Goal: Task Accomplishment & Management: Manage account settings

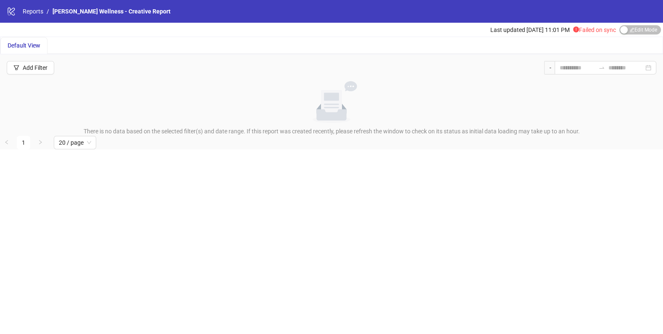
click at [34, 6] on div "logo/logo-mobile Reports / Inessa Wellness - Creative Report" at bounding box center [331, 11] width 663 height 23
click at [34, 17] on div "logo/logo-mobile Reports / Inessa Wellness - Creative Report" at bounding box center [331, 11] width 663 height 23
click at [33, 11] on link "Reports" at bounding box center [33, 11] width 24 height 9
click at [634, 34] on span "Edit Mode Edit Mode" at bounding box center [640, 29] width 42 height 9
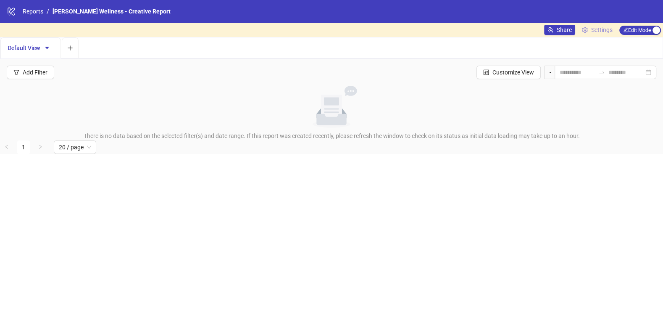
click at [592, 31] on span "Settings" at bounding box center [601, 29] width 21 height 9
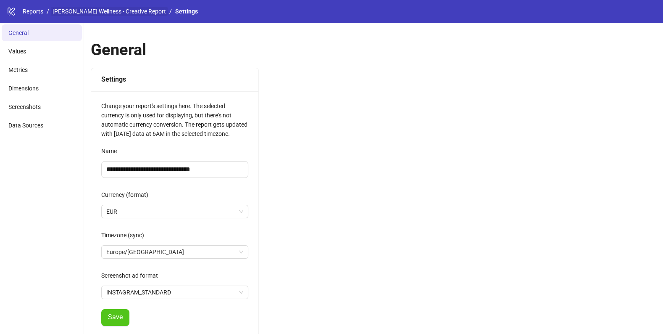
click at [89, 10] on link "[PERSON_NAME] Wellness - Creative Report" at bounding box center [109, 11] width 117 height 9
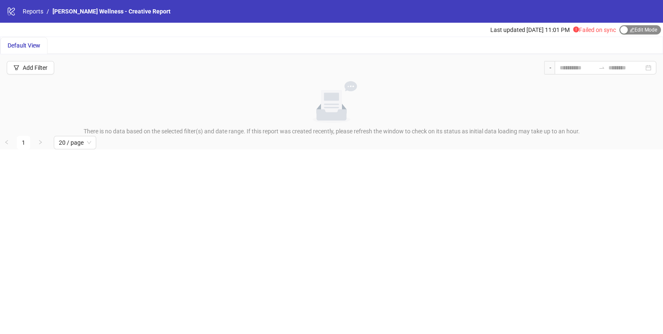
click at [651, 34] on span "Edit Mode Edit Mode" at bounding box center [640, 29] width 42 height 9
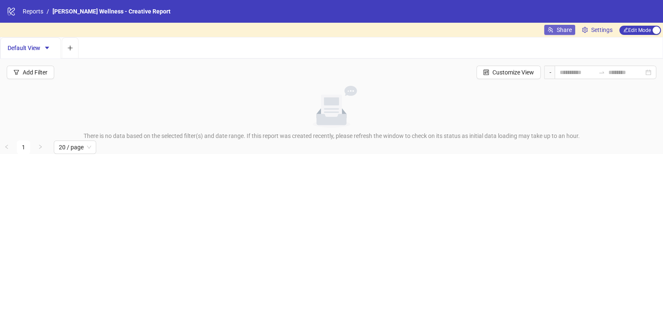
click at [565, 30] on span "Share" at bounding box center [564, 29] width 15 height 7
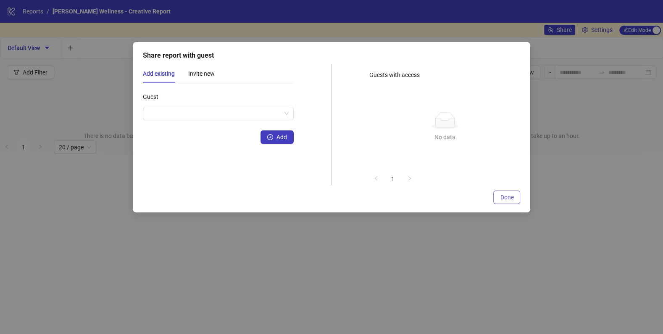
click at [505, 192] on button "Done" at bounding box center [506, 196] width 27 height 13
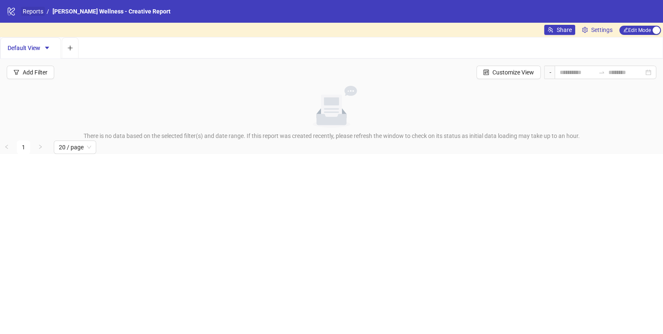
click at [33, 13] on link "Reports" at bounding box center [33, 11] width 24 height 9
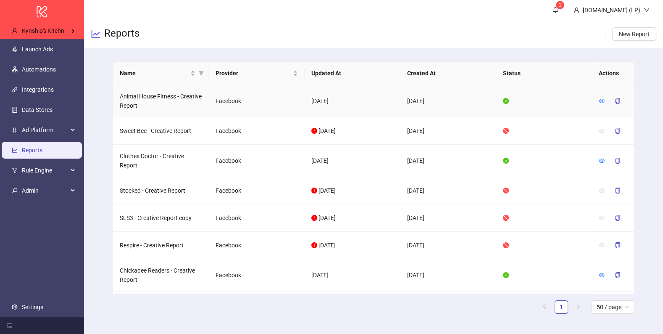
scroll to position [517, 0]
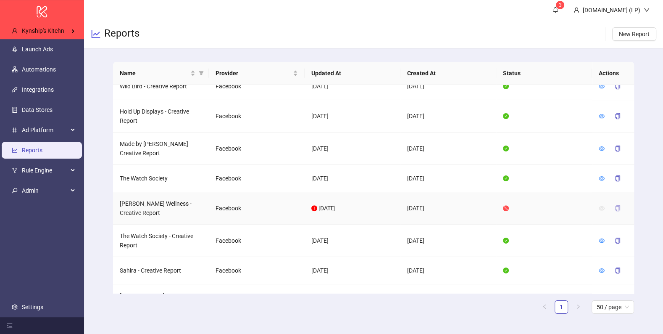
click at [614, 201] on button "button" at bounding box center [617, 207] width 19 height 13
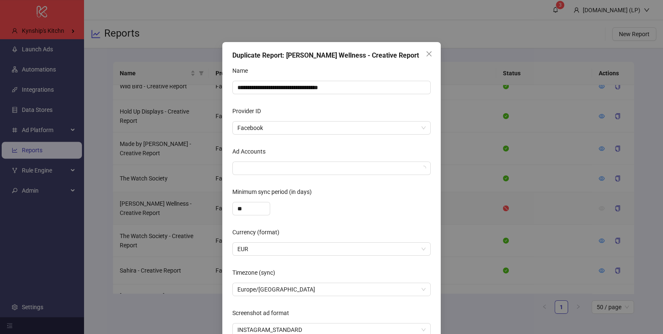
click at [341, 176] on form "**********" at bounding box center [331, 200] width 198 height 272
click at [340, 176] on form "**********" at bounding box center [331, 200] width 198 height 272
click at [339, 175] on form "**********" at bounding box center [331, 200] width 198 height 272
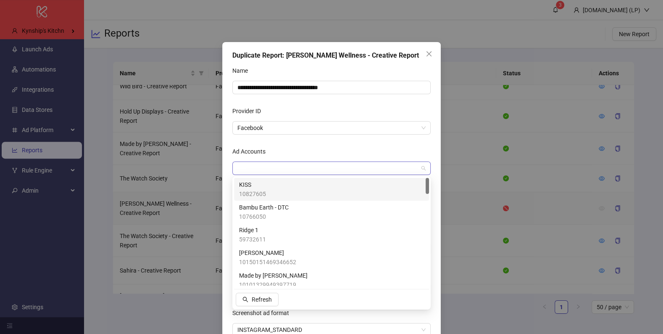
click at [338, 171] on div at bounding box center [327, 168] width 186 height 12
type input "***"
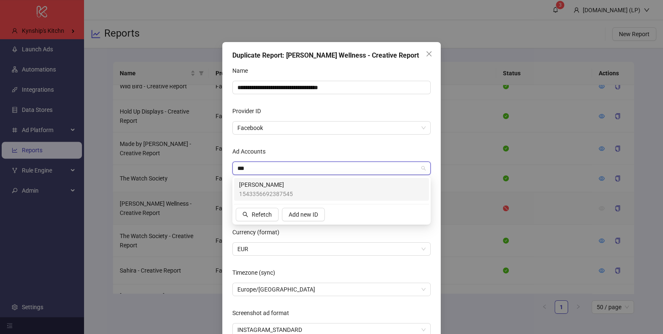
click at [306, 189] on div "Inessa 1543356692387545" at bounding box center [331, 189] width 185 height 18
click at [311, 131] on span "Facebook" at bounding box center [331, 127] width 188 height 13
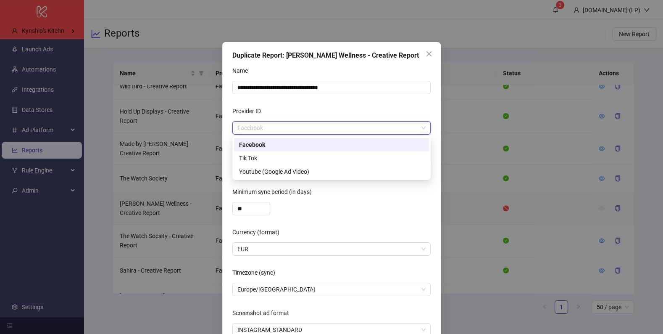
click at [296, 102] on form "**********" at bounding box center [331, 200] width 198 height 272
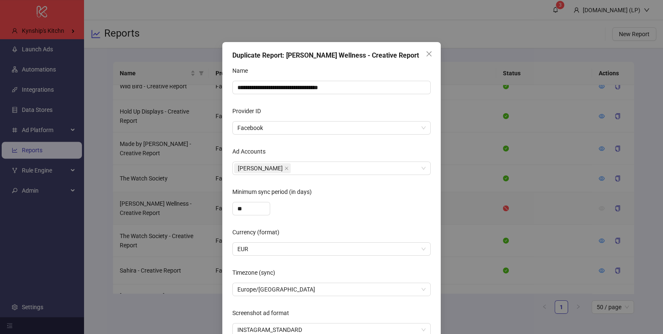
scroll to position [44, 0]
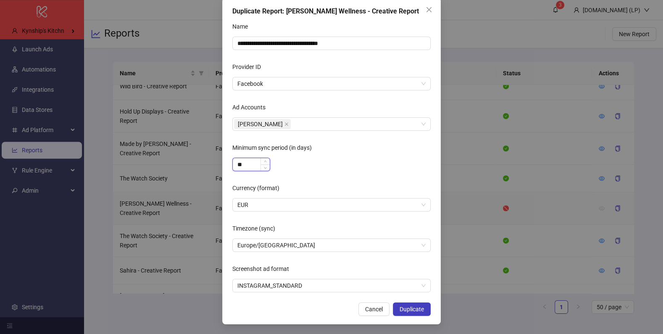
click at [247, 163] on input "**" at bounding box center [251, 164] width 37 height 13
type input "***"
click at [302, 164] on div "***" at bounding box center [331, 164] width 198 height 13
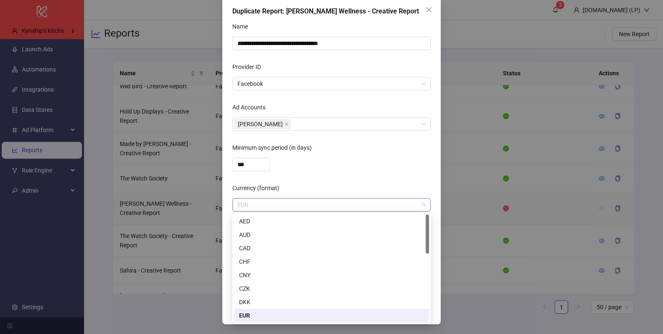
click at [273, 210] on span "EUR" at bounding box center [331, 204] width 188 height 13
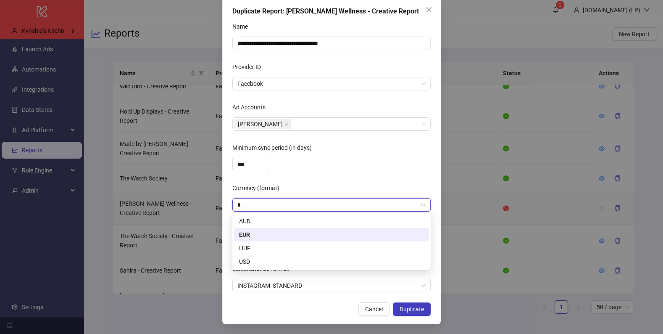
type input "**"
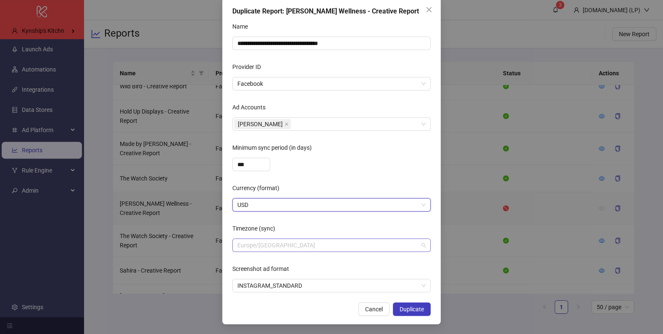
click at [260, 247] on span "Europe/Berlin" at bounding box center [331, 245] width 188 height 13
click at [280, 245] on span "Europe/[GEOGRAPHIC_DATA]" at bounding box center [331, 245] width 188 height 13
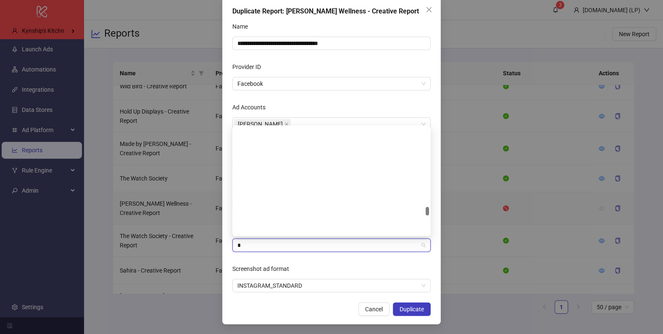
scroll to position [2326, 0]
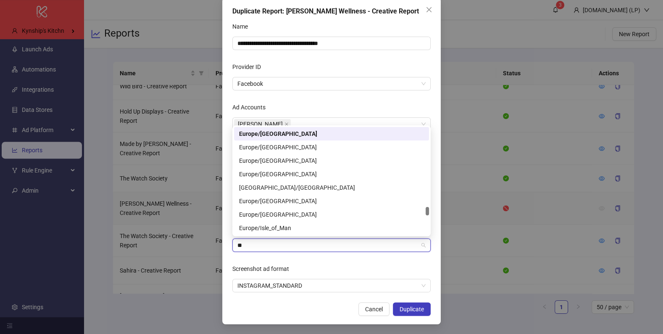
type input "***"
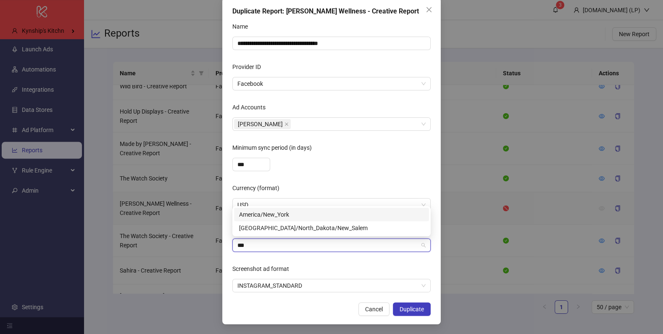
click at [288, 214] on div "America/New_York" at bounding box center [331, 214] width 185 height 9
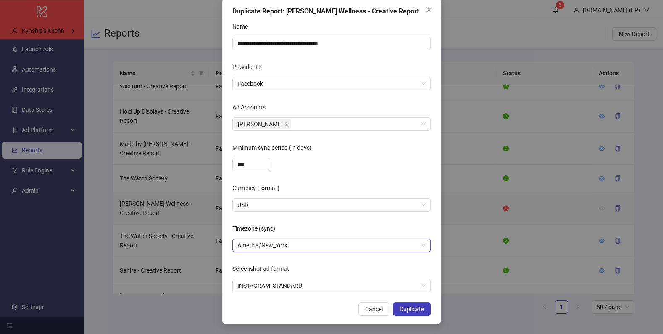
click at [296, 257] on form "**********" at bounding box center [331, 156] width 198 height 272
click at [428, 310] on button "Duplicate" at bounding box center [412, 308] width 38 height 13
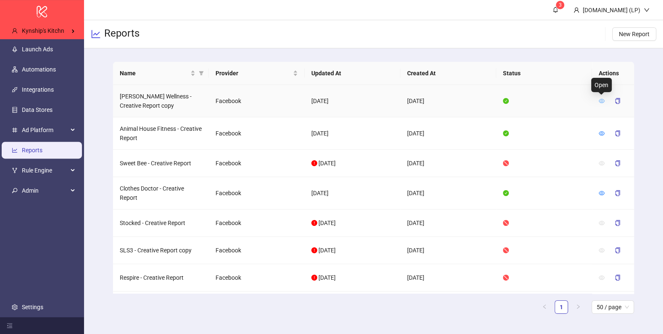
click at [601, 101] on icon "eye" at bounding box center [602, 101] width 6 height 6
click at [602, 162] on icon "eye" at bounding box center [602, 163] width 6 height 6
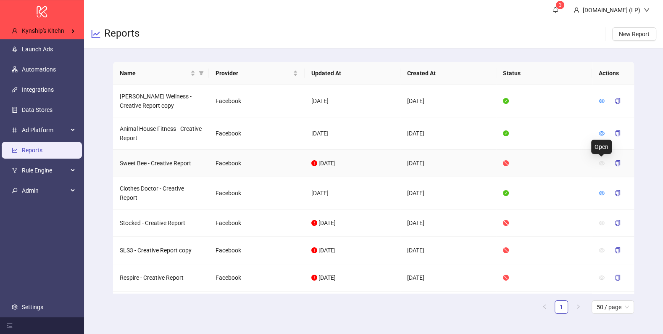
click at [602, 162] on icon "eye" at bounding box center [602, 163] width 6 height 6
click at [636, 167] on main "Name Provider Updated At Created At Status Actions Inessa Wellness - Creative R…" at bounding box center [373, 190] width 534 height 285
click at [615, 164] on icon "copy" at bounding box center [617, 163] width 5 height 6
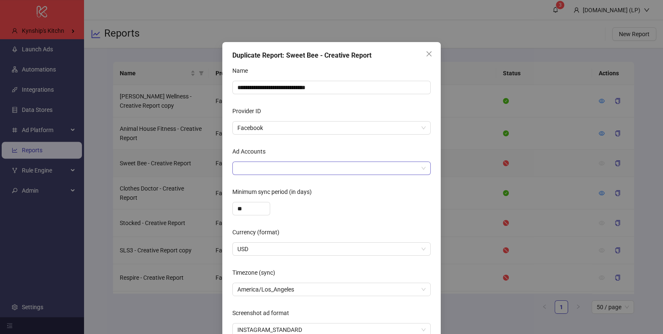
click at [345, 169] on div at bounding box center [327, 168] width 186 height 12
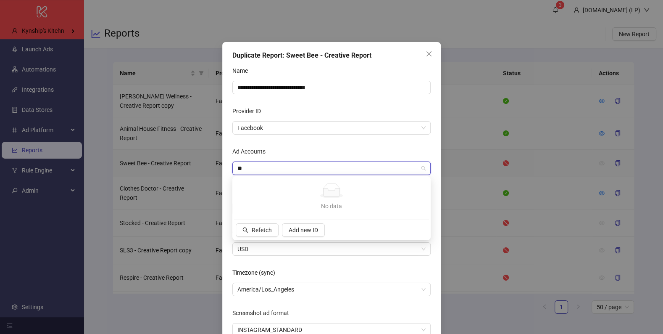
type input "*"
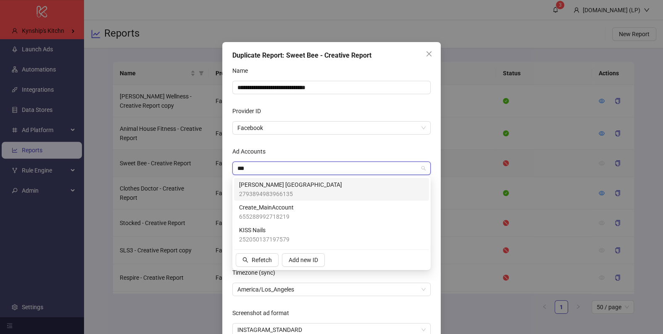
type input "****"
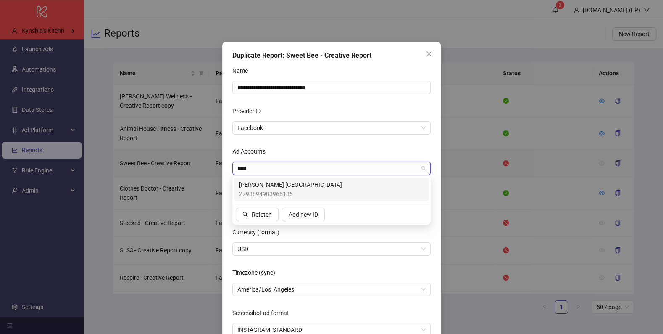
click at [301, 185] on div "Nava Rupa USA 2793894983966135" at bounding box center [331, 189] width 185 height 18
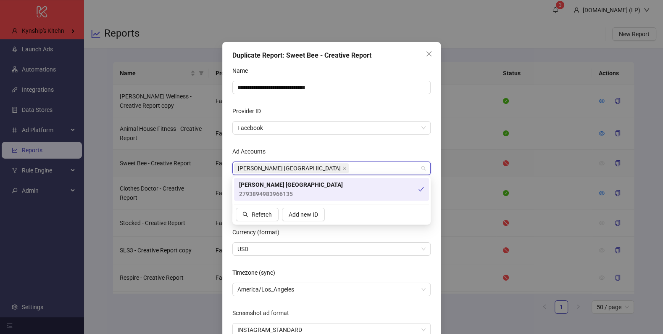
click at [302, 147] on div "Ad Accounts" at bounding box center [331, 153] width 198 height 17
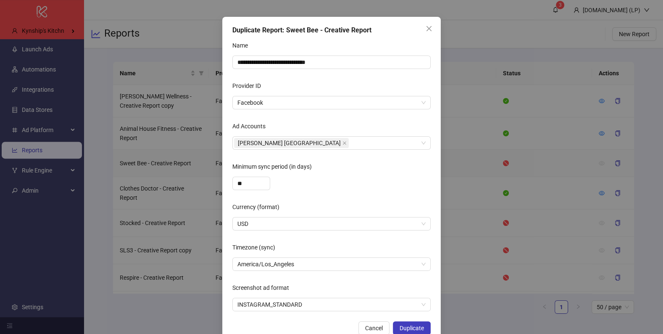
scroll to position [44, 0]
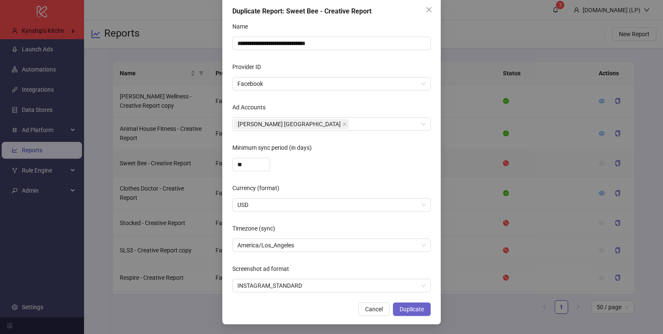
click at [413, 306] on span "Duplicate" at bounding box center [412, 308] width 24 height 7
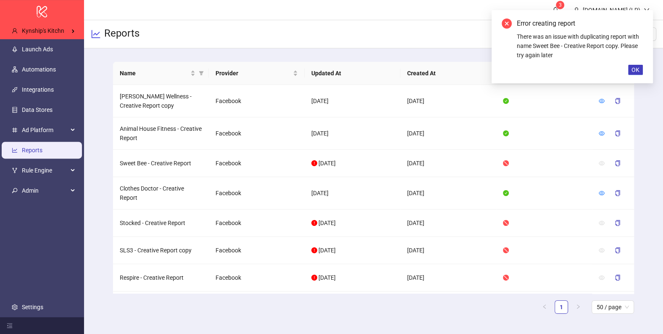
scroll to position [2, 0]
click at [633, 68] on span "OK" at bounding box center [635, 69] width 8 height 7
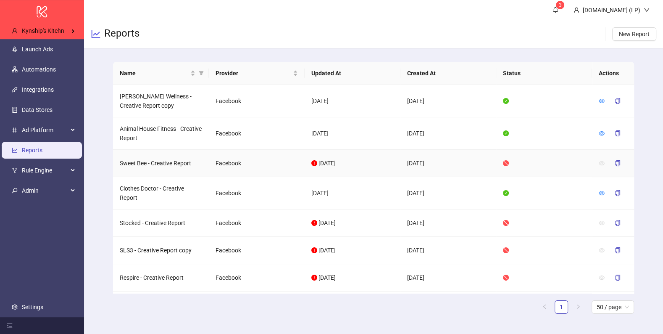
click at [157, 164] on td "Sweet Bee - Creative Report" at bounding box center [161, 163] width 96 height 27
click at [603, 161] on icon "eye" at bounding box center [602, 163] width 6 height 4
click at [138, 155] on td "Sweet Bee - Creative Report" at bounding box center [161, 163] width 96 height 27
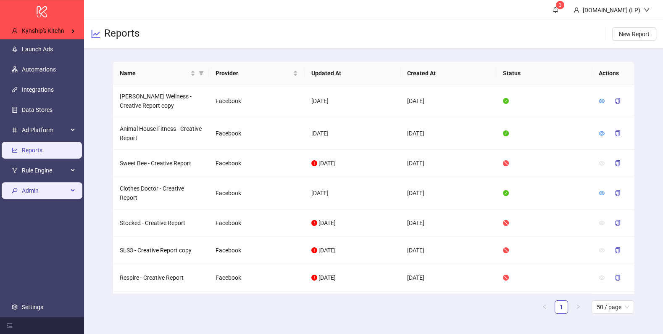
click at [47, 192] on span "Admin" at bounding box center [45, 190] width 46 height 17
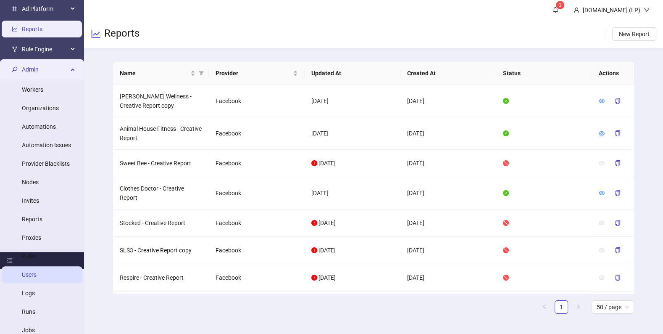
scroll to position [126, 0]
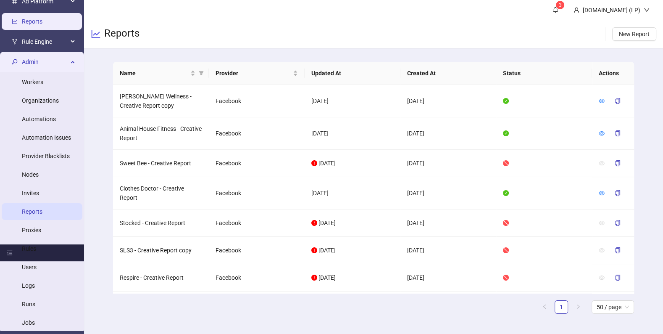
click at [34, 209] on link "Reports" at bounding box center [32, 211] width 21 height 7
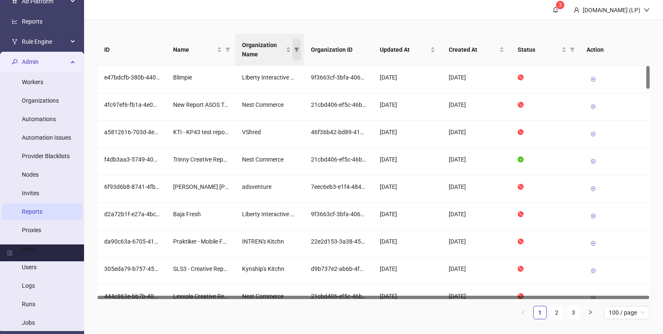
click at [294, 54] on span "Organization Name" at bounding box center [296, 50] width 8 height 22
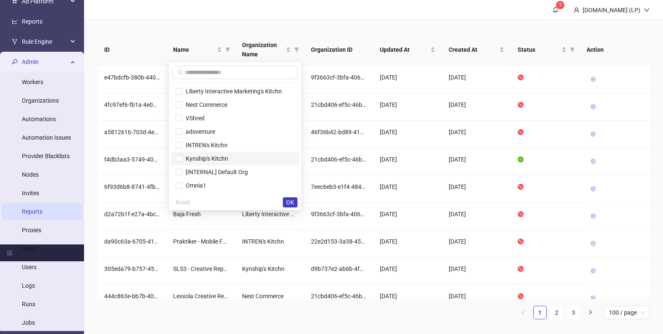
click at [225, 155] on span "Kynship's Kitchn" at bounding box center [205, 158] width 46 height 7
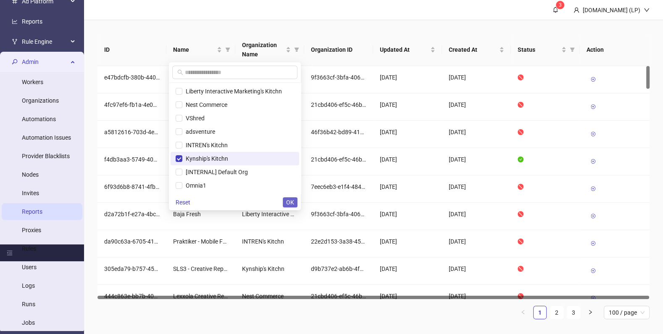
click at [290, 200] on span "OK" at bounding box center [290, 202] width 8 height 7
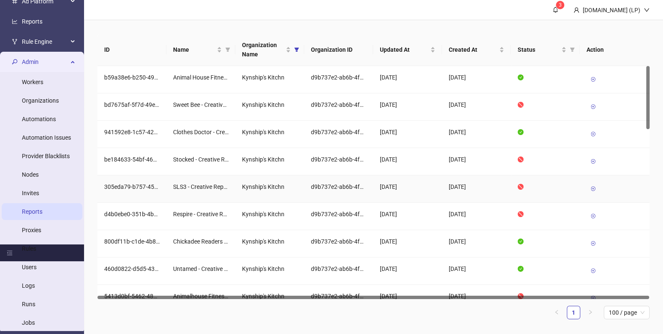
scroll to position [4, 0]
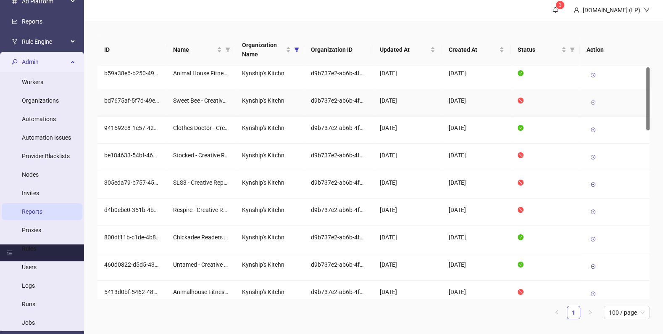
click at [591, 103] on icon at bounding box center [593, 103] width 6 height 6
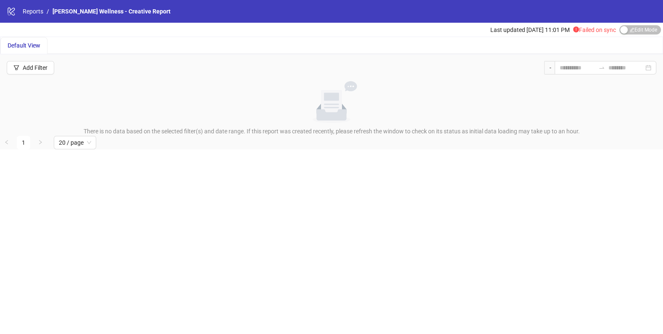
click at [632, 24] on div "Last updated [DATE] 11:01 PM Failed on sync Edit Mode Edit Mode" at bounding box center [576, 30] width 173 height 14
click at [629, 40] on div "Default View" at bounding box center [331, 45] width 662 height 17
click at [629, 37] on div "Default View" at bounding box center [331, 45] width 662 height 17
click at [626, 29] on button "Edit Mode Edit Mode" at bounding box center [640, 29] width 42 height 9
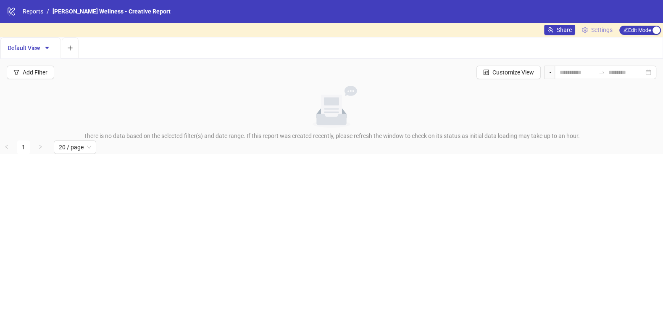
click at [596, 29] on span "Settings" at bounding box center [601, 29] width 21 height 9
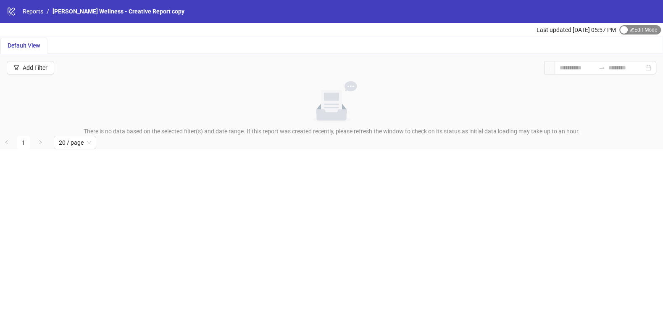
click at [634, 28] on span "Edit Mode Edit Mode" at bounding box center [640, 29] width 42 height 9
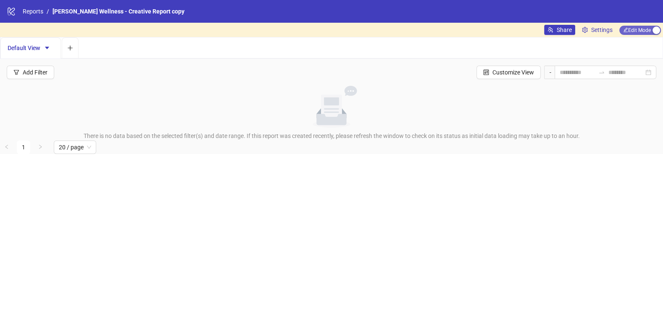
click at [634, 28] on span "Edit Mode Edit Mode" at bounding box center [640, 30] width 42 height 9
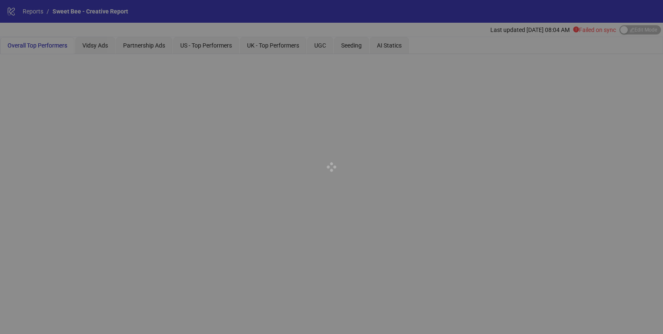
click at [647, 29] on div at bounding box center [331, 167] width 663 height 334
click at [631, 30] on div at bounding box center [331, 167] width 663 height 334
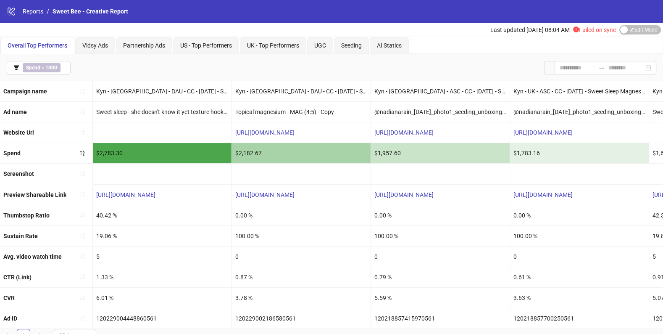
click at [631, 30] on span "Edit Mode Edit Mode" at bounding box center [640, 29] width 42 height 9
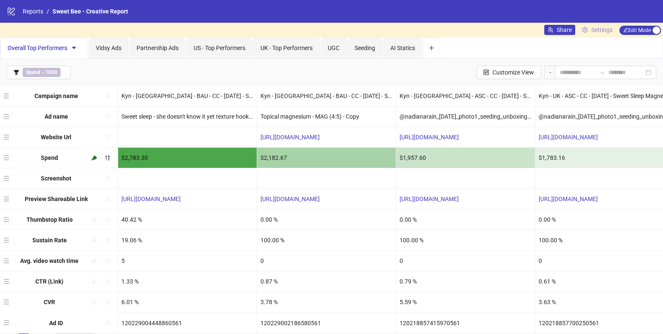
click at [591, 26] on span "Settings" at bounding box center [601, 29] width 21 height 9
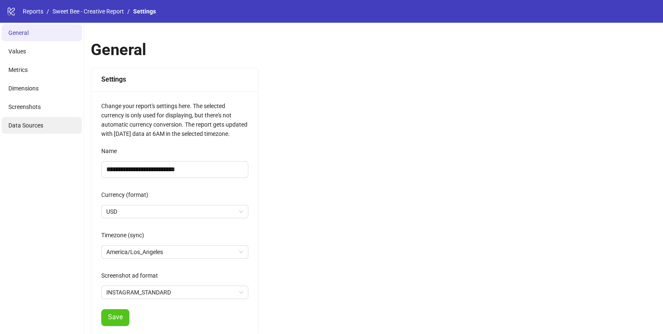
click at [23, 129] on li "Data Sources" at bounding box center [42, 125] width 80 height 17
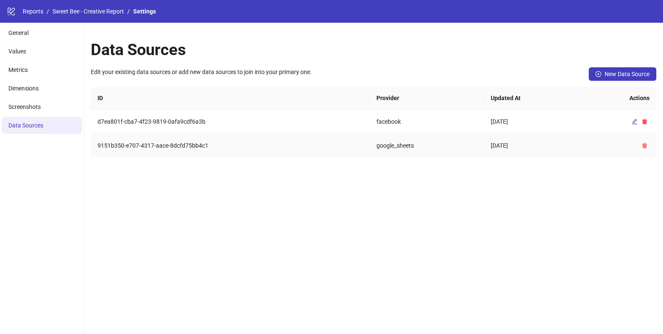
click at [643, 147] on span "button" at bounding box center [645, 145] width 6 height 7
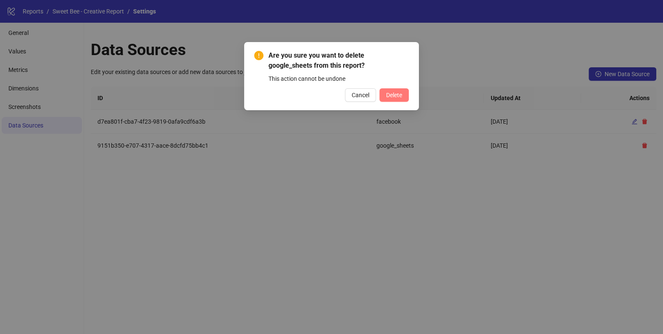
click at [385, 100] on button "Delete" at bounding box center [393, 94] width 29 height 13
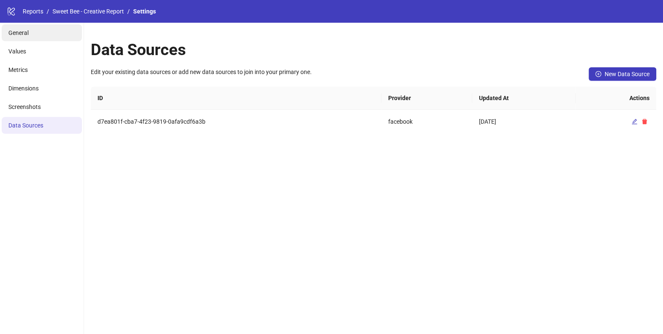
click at [29, 37] on li "General" at bounding box center [42, 32] width 80 height 17
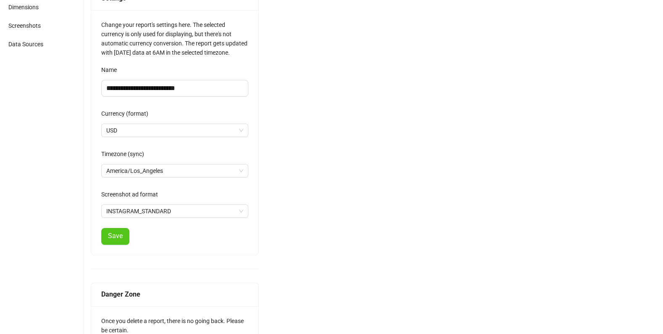
scroll to position [116, 0]
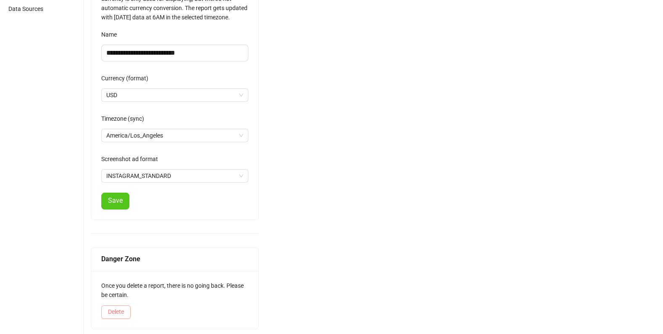
click at [126, 306] on button "Delete" at bounding box center [115, 311] width 29 height 13
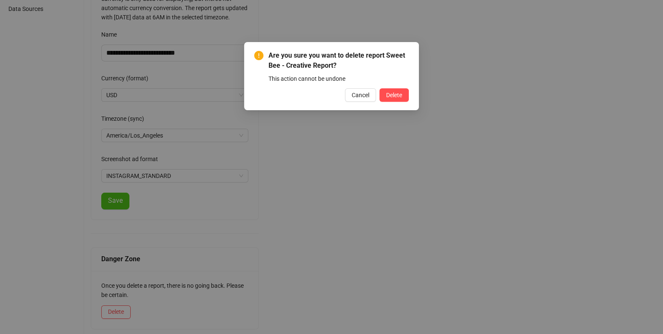
click at [394, 103] on div "Are you sure you want to delete report Sweet Bee - Creative Report? This action…" at bounding box center [331, 76] width 175 height 68
click at [394, 89] on button "Delete" at bounding box center [393, 94] width 29 height 13
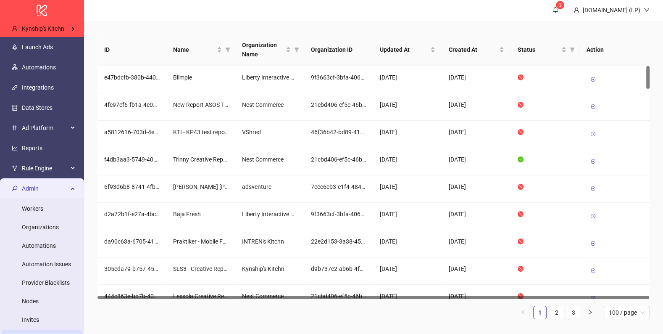
click at [36, 184] on span "Admin" at bounding box center [45, 188] width 46 height 17
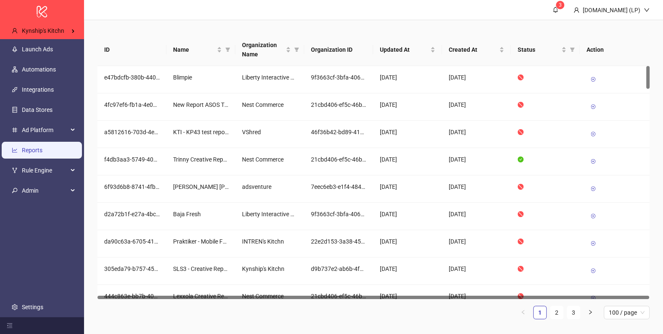
click at [35, 147] on link "Reports" at bounding box center [32, 150] width 21 height 7
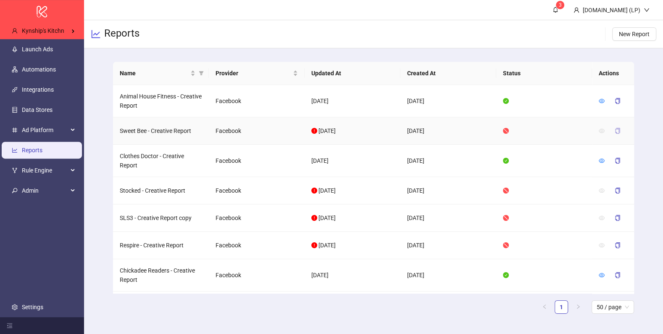
click at [613, 131] on button "button" at bounding box center [617, 130] width 19 height 13
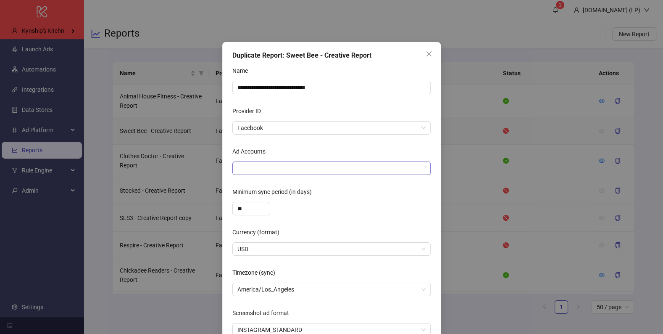
click at [339, 170] on div at bounding box center [327, 168] width 186 height 12
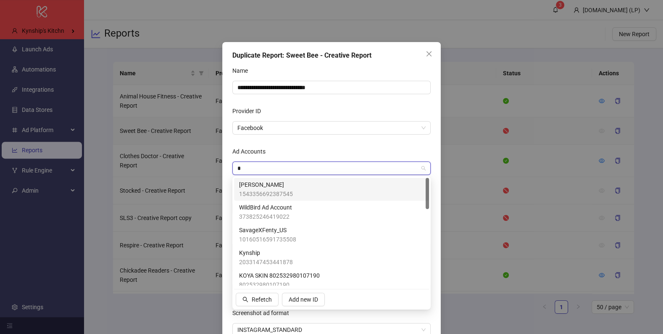
type input "**"
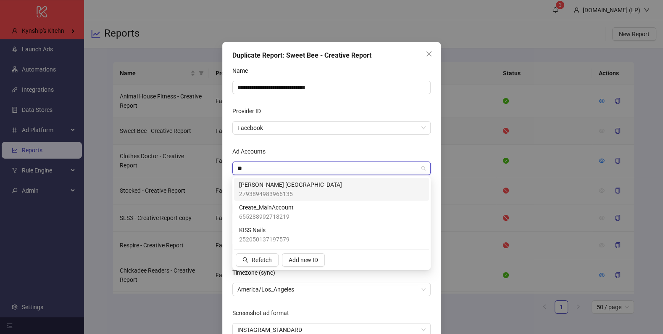
click at [339, 187] on div "Nava Rupa USA 2793894983966135" at bounding box center [331, 189] width 185 height 18
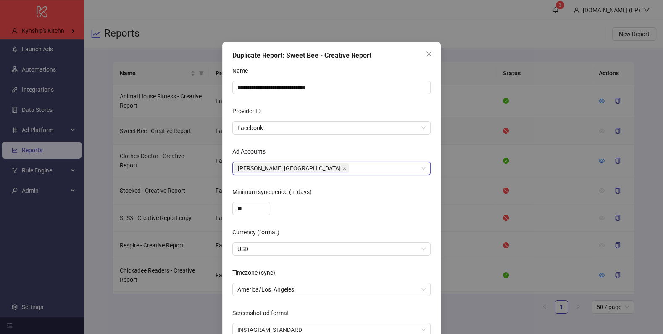
click at [337, 143] on form "**********" at bounding box center [331, 200] width 198 height 272
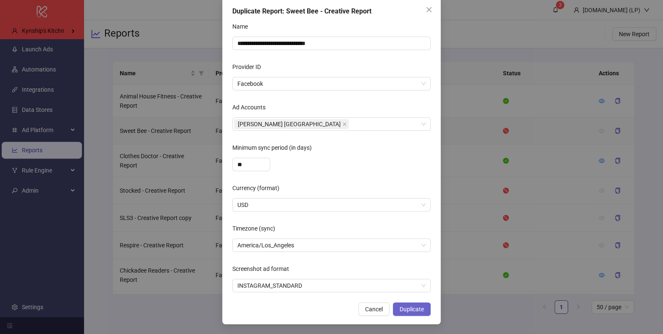
click at [422, 309] on span "Duplicate" at bounding box center [412, 308] width 24 height 7
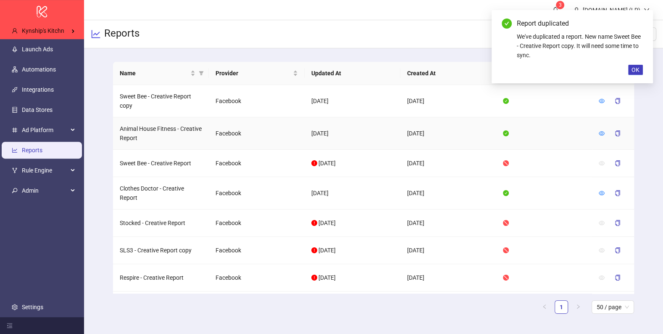
scroll to position [2, 0]
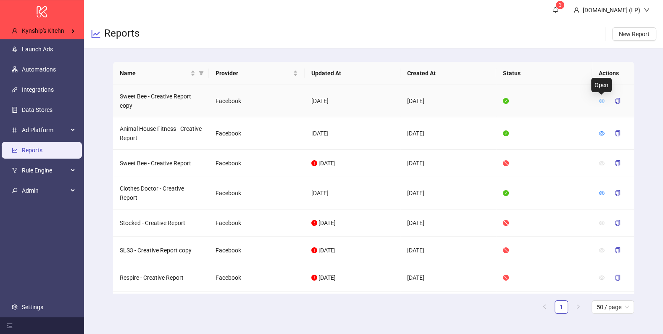
click at [599, 101] on icon "eye" at bounding box center [602, 101] width 6 height 6
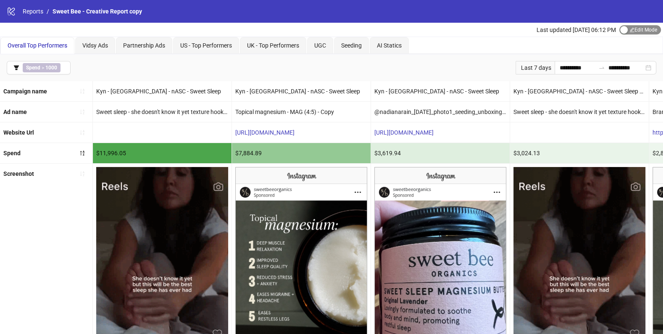
click at [621, 34] on span "Edit Mode Edit Mode" at bounding box center [640, 29] width 42 height 9
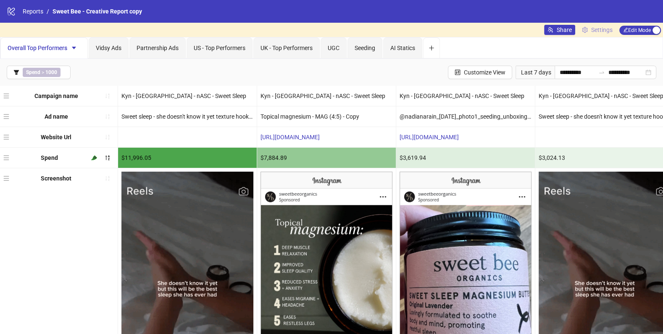
click at [607, 32] on span "Settings" at bounding box center [601, 29] width 21 height 9
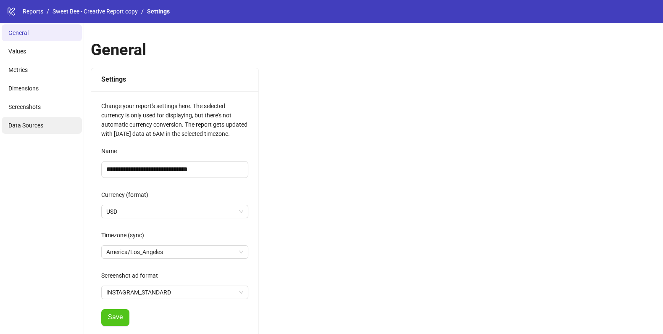
click at [41, 127] on span "Data Sources" at bounding box center [25, 125] width 35 height 7
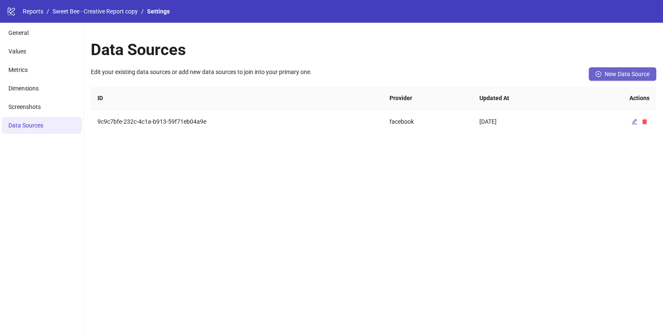
click at [619, 68] on button "New Data Source" at bounding box center [623, 73] width 68 height 13
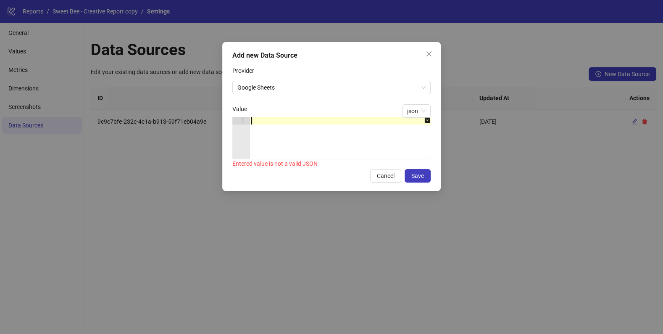
click at [262, 117] on div at bounding box center [345, 145] width 190 height 57
paste textarea "*"
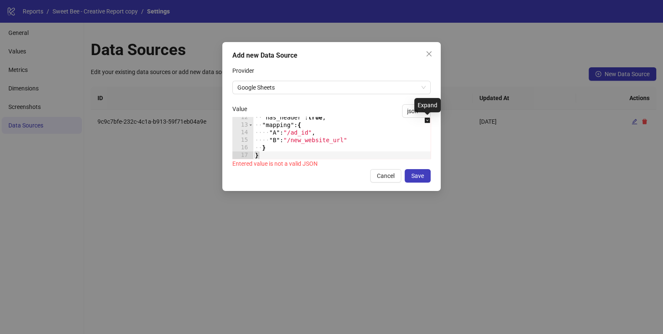
click at [427, 120] on icon "down-square" at bounding box center [427, 120] width 6 height 6
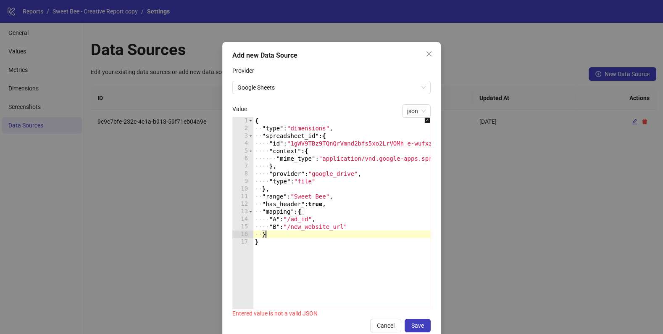
click at [266, 235] on div "{ ·· "type" : "dimensions" , ·· "spreadsheet_id" : { ···· "id" : "1gWV9TBz9TQnQ…" at bounding box center [360, 220] width 215 height 207
type textarea "* *"
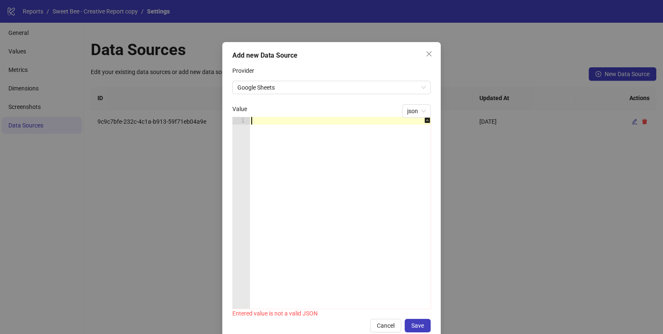
paste textarea "*"
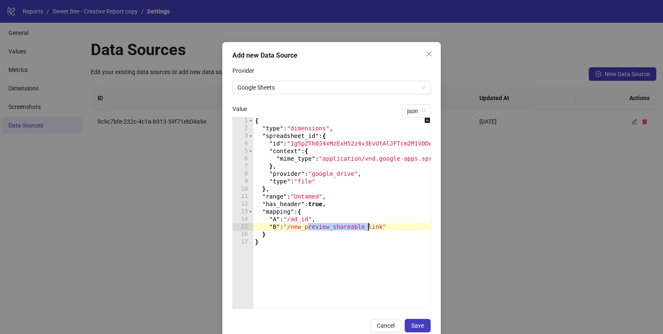
drag, startPoint x: 308, startPoint y: 229, endPoint x: 367, endPoint y: 229, distance: 58.8
click at [367, 229] on div "{ "type" : "dimensions" , "spreadsheet_id" : { "id" : "1g5pZTh0J4xMzExH52z4v3Ev…" at bounding box center [360, 220] width 215 height 207
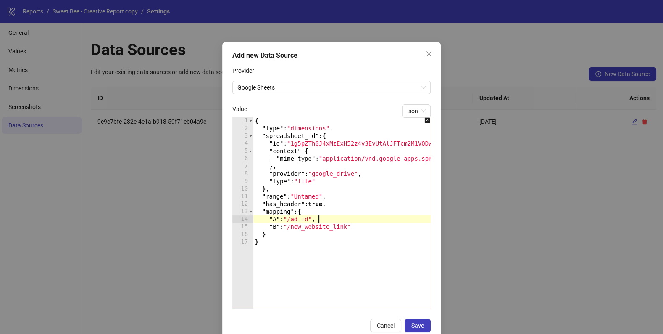
click at [343, 222] on div "{ "type" : "dimensions" , "spreadsheet_id" : { "id" : "1g5pZTh0J4xMzExH52z4v3Ev…" at bounding box center [360, 220] width 215 height 207
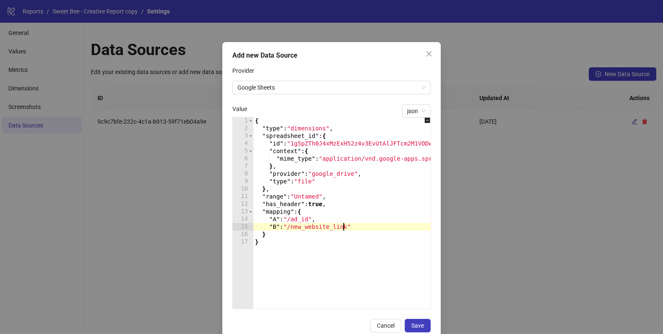
click at [343, 224] on div "{ "type" : "dimensions" , "spreadsheet_id" : { "id" : "1g5pZTh0J4xMzExH52z4v3Ev…" at bounding box center [360, 220] width 215 height 207
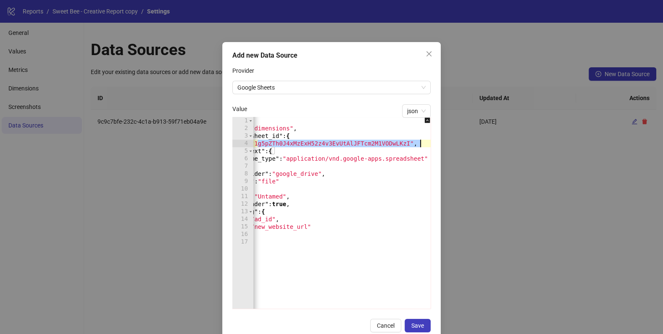
scroll to position [0, 36]
drag, startPoint x: 294, startPoint y: 145, endPoint x: 412, endPoint y: 146, distance: 118.5
click at [412, 146] on div "{ "type" : "dimensions" , "spreadsheet_id" : { "id" : "1g5pZTh0J4xMzExH52z4v3Ev…" at bounding box center [324, 220] width 215 height 207
paste textarea "Cursor at row 4"
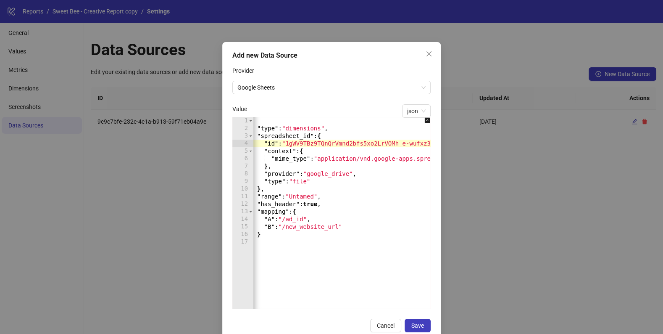
scroll to position [0, 0]
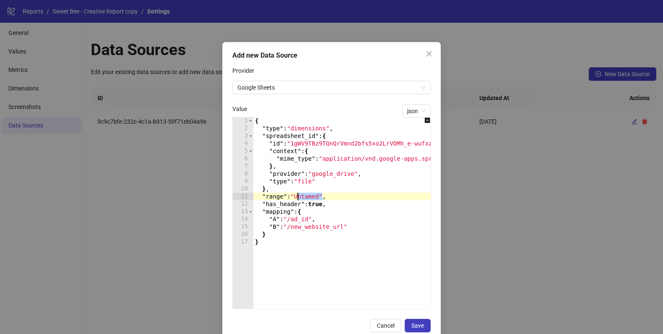
drag, startPoint x: 322, startPoint y: 196, endPoint x: 297, endPoint y: 198, distance: 24.8
click at [297, 198] on div "{ "type" : "dimensions" , "spreadsheet_id" : { "id" : "1gWV9TBz9TQnQrVmnd2bfs5x…" at bounding box center [360, 220] width 215 height 207
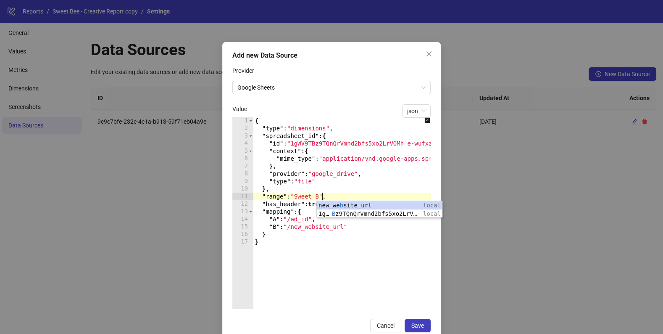
scroll to position [0, 5]
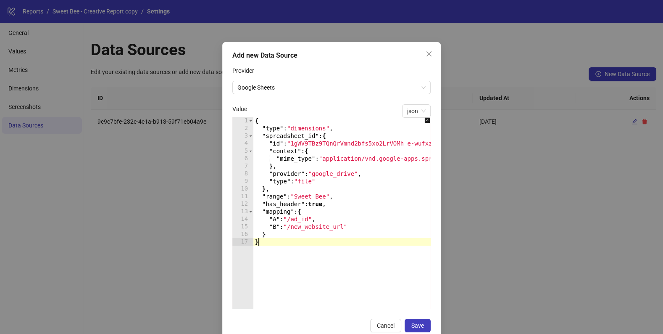
click at [320, 270] on div "{ "type" : "dimensions" , "spreadsheet_id" : { "id" : "1gWV9TBz9TQnQrVmnd2bfs5x…" at bounding box center [360, 220] width 215 height 207
type textarea "*"
click at [425, 323] on button "Save" at bounding box center [418, 324] width 26 height 13
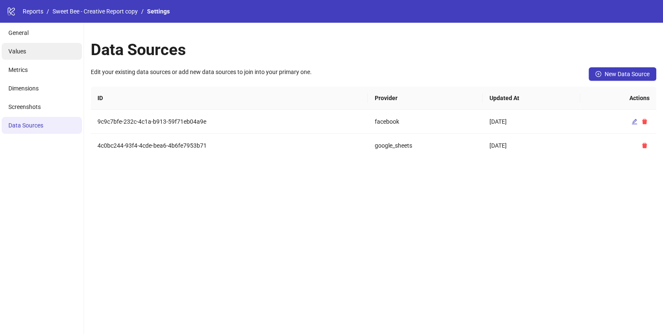
click at [45, 55] on li "Values" at bounding box center [42, 51] width 80 height 17
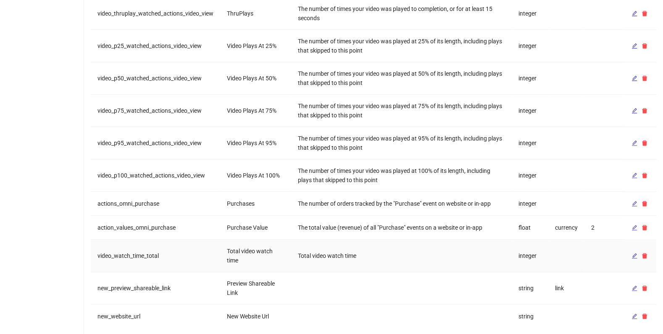
scroll to position [360, 0]
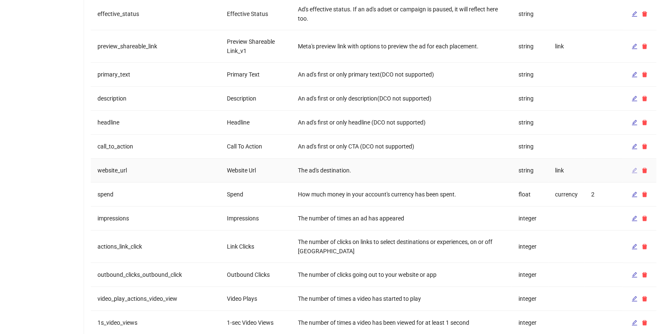
click at [636, 167] on icon "edit" at bounding box center [634, 170] width 6 height 6
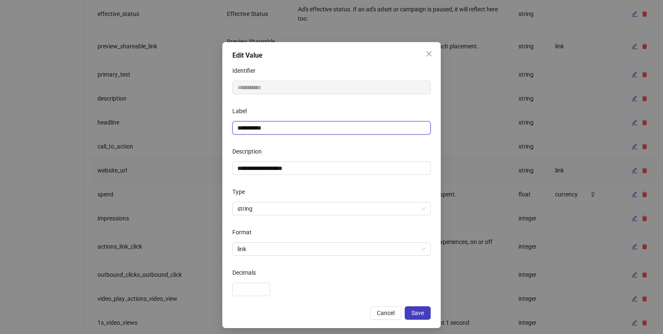
click at [329, 128] on input "**********" at bounding box center [331, 127] width 198 height 13
type input "**********"
click at [423, 317] on button "Save" at bounding box center [418, 312] width 26 height 13
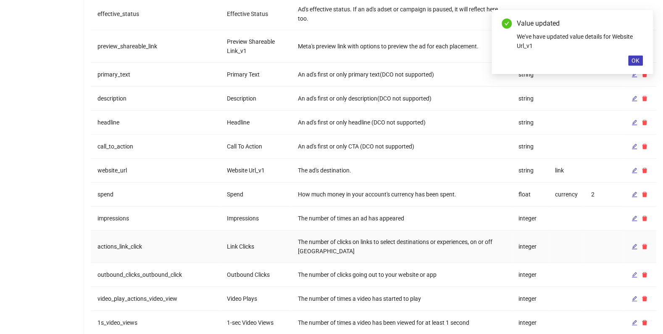
scroll to position [793, 0]
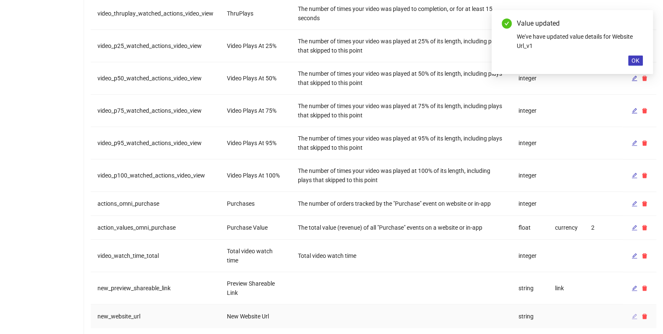
click at [635, 313] on icon "edit" at bounding box center [634, 315] width 5 height 5
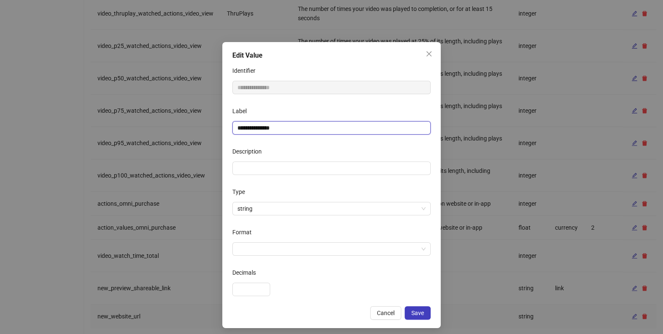
click at [304, 131] on input "**********" at bounding box center [331, 127] width 198 height 13
click at [303, 250] on input "Format" at bounding box center [327, 248] width 181 height 13
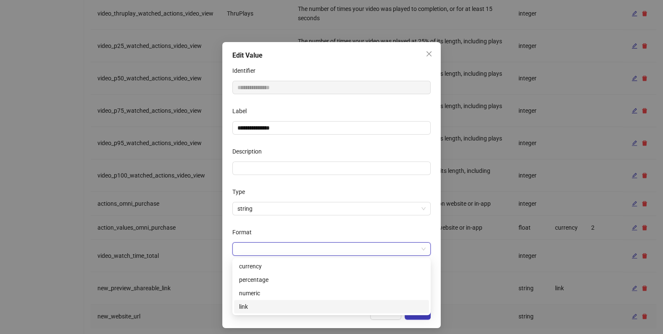
click at [263, 300] on div "link" at bounding box center [331, 306] width 195 height 13
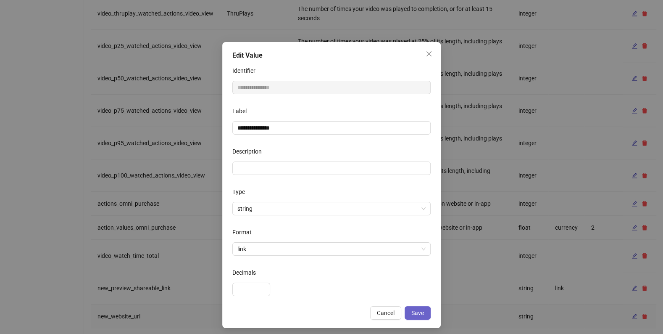
click at [421, 317] on button "Save" at bounding box center [418, 312] width 26 height 13
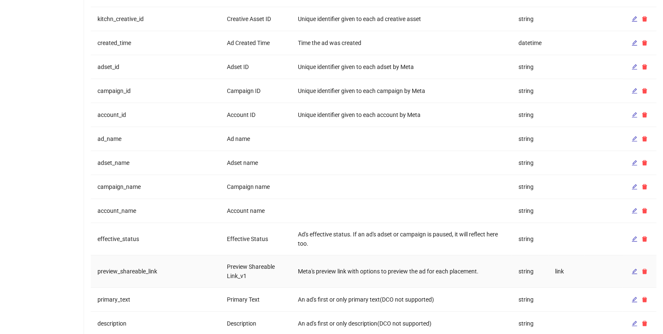
scroll to position [0, 0]
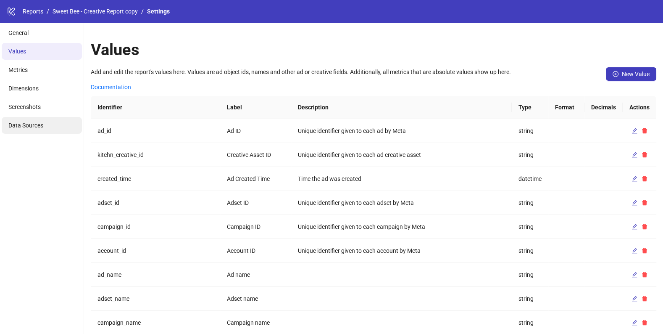
click at [44, 120] on li "Data Sources" at bounding box center [42, 125] width 80 height 17
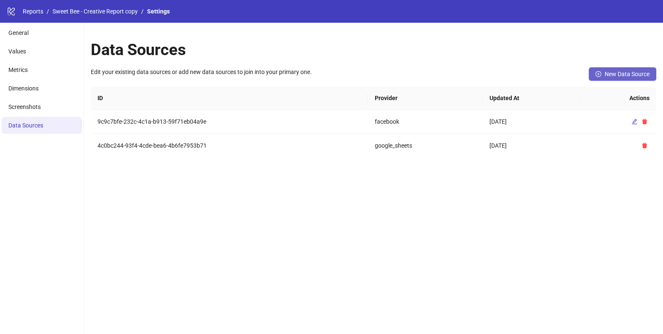
click at [613, 68] on button "New Data Source" at bounding box center [623, 73] width 68 height 13
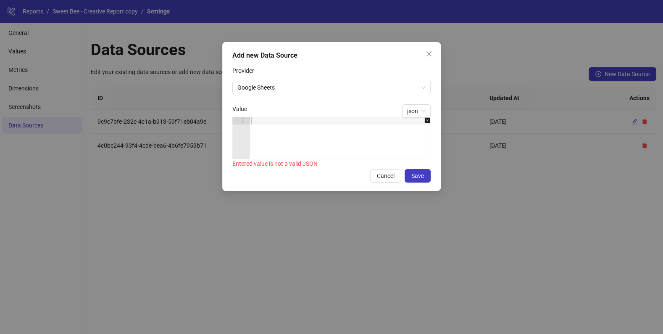
click at [273, 119] on div at bounding box center [345, 145] width 190 height 57
paste textarea "*"
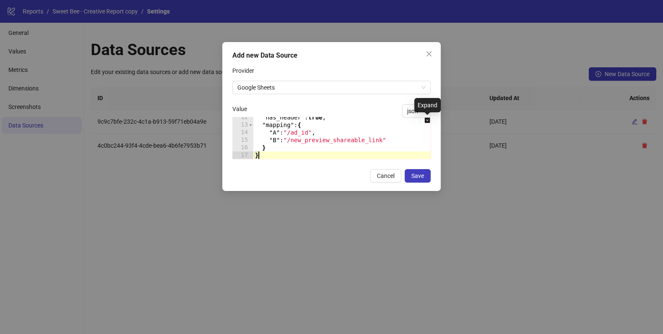
click at [427, 121] on icon "down-square" at bounding box center [427, 120] width 6 height 6
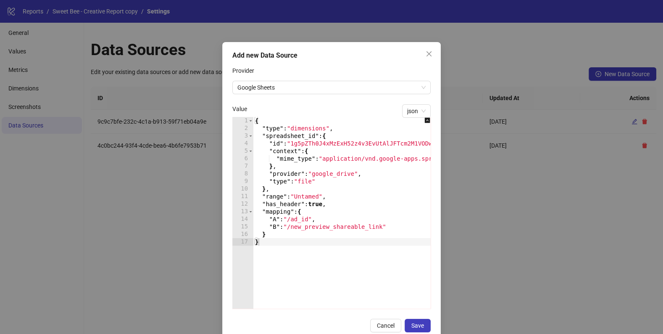
scroll to position [0, 0]
drag, startPoint x: 322, startPoint y: 194, endPoint x: 298, endPoint y: 195, distance: 24.0
click at [298, 195] on div "{ "type" : "dimensions" , "spreadsheet_id" : { "id" : "1g5pZTh0J4xMzExH52z4v3Ev…" at bounding box center [360, 220] width 215 height 207
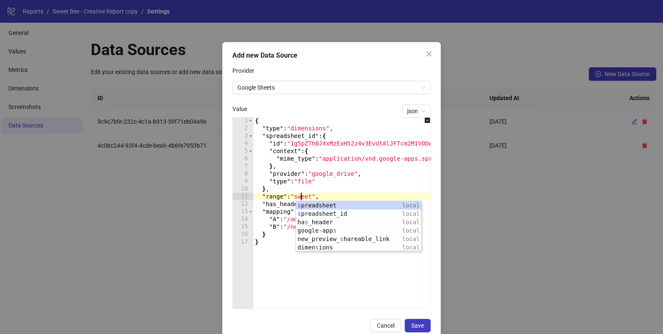
click at [293, 299] on div "{ "type" : "dimensions" , "spreadsheet_id" : { "id" : "1g5pZTh0J4xMzExH52z4v3Ev…" at bounding box center [360, 220] width 215 height 207
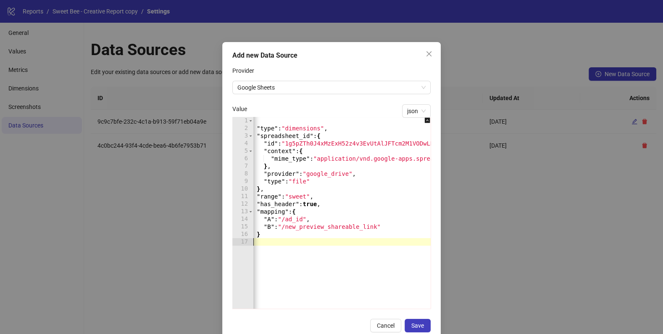
scroll to position [0, 38]
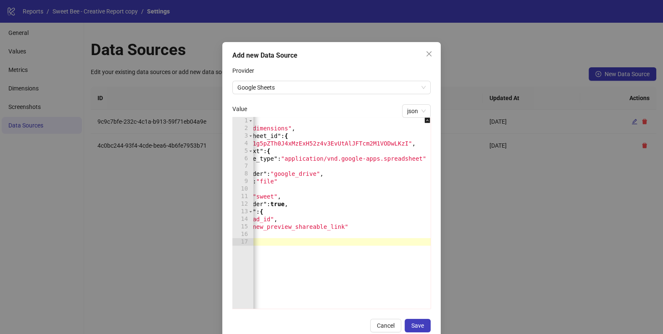
type textarea "*"
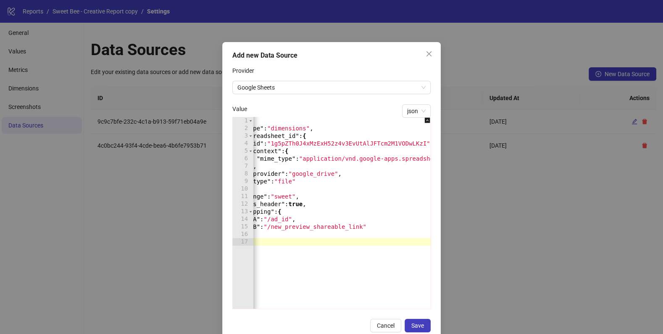
scroll to position [0, 0]
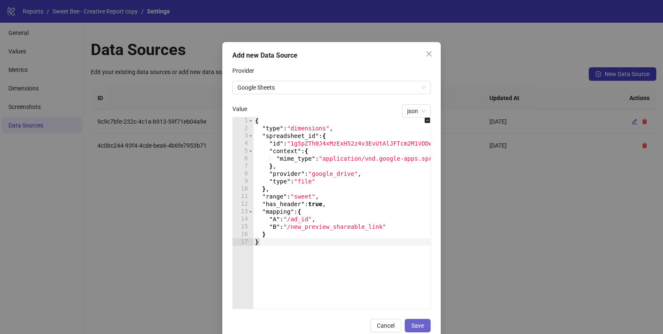
click at [417, 328] on span "Save" at bounding box center [417, 325] width 13 height 7
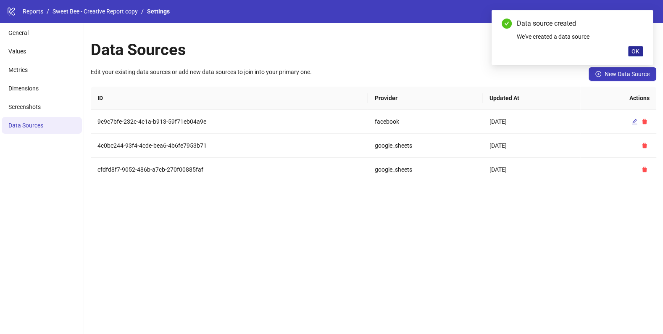
click at [634, 54] on span "OK" at bounding box center [635, 51] width 8 height 7
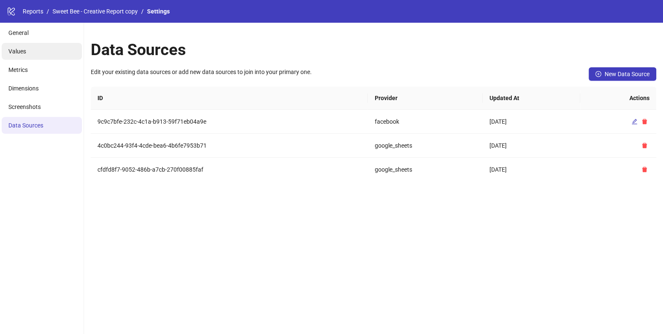
click at [28, 47] on li "Values" at bounding box center [42, 51] width 80 height 17
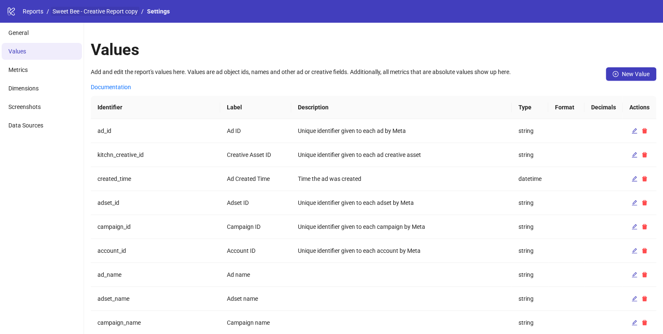
click at [102, 13] on link "Sweet Bee - Creative Report copy" at bounding box center [95, 11] width 89 height 9
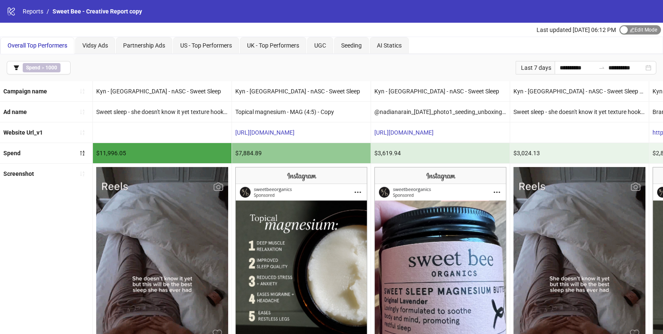
click at [624, 34] on span "Edit Mode Edit Mode" at bounding box center [640, 29] width 42 height 9
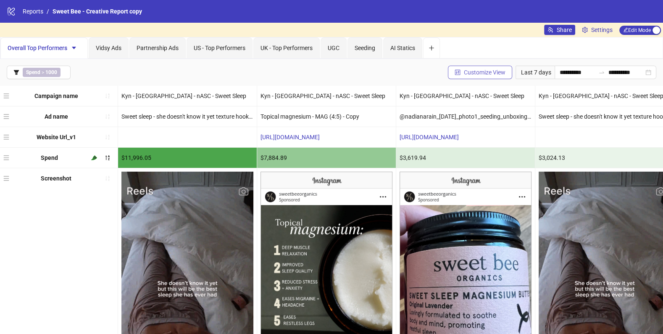
click at [466, 69] on span "Customize View" at bounding box center [485, 72] width 42 height 7
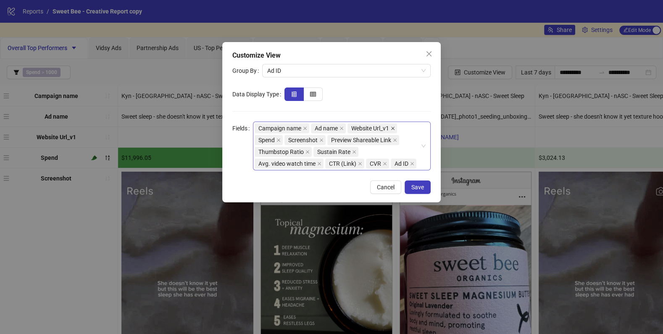
click at [393, 129] on icon "close" at bounding box center [393, 128] width 4 height 4
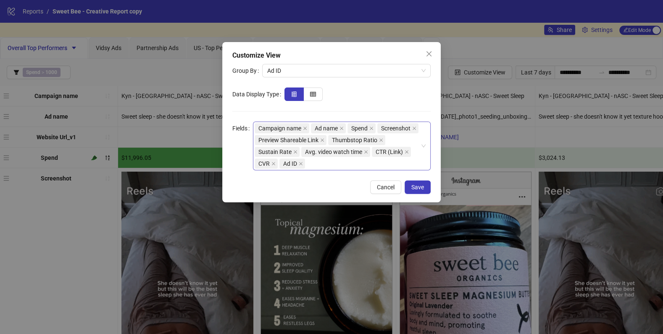
click at [340, 167] on div "Campaign name Ad name Spend Screenshot Preview Shareable Link Thumbstop Ratio S…" at bounding box center [338, 145] width 166 height 47
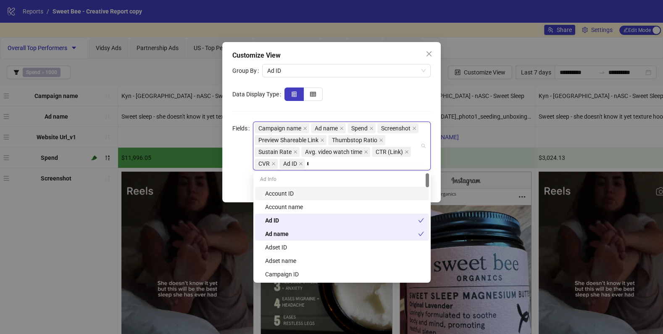
type input "**"
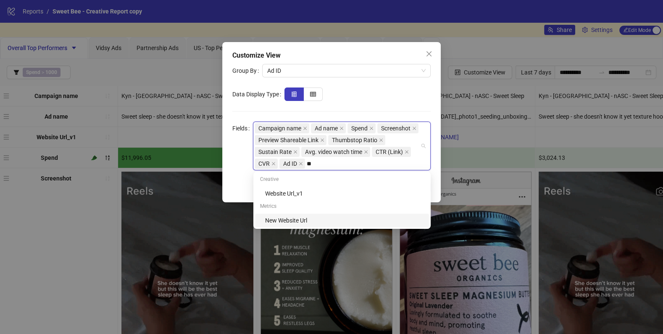
click at [284, 222] on div "New Website Url" at bounding box center [344, 220] width 159 height 9
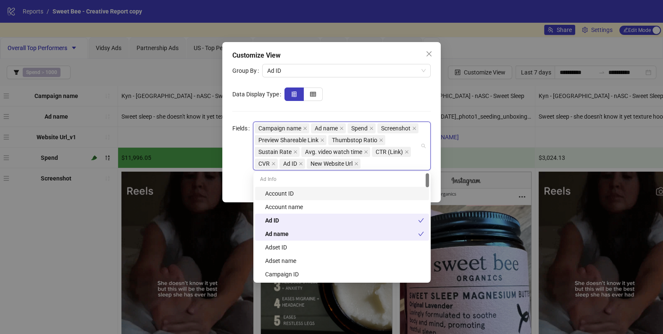
click at [414, 85] on form "Group By Ad ID Data Display Type Fields Campaign name Ad name Spend Screenshot …" at bounding box center [331, 117] width 198 height 106
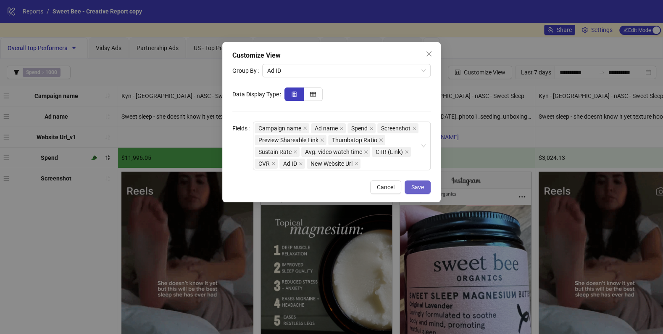
click at [414, 186] on span "Save" at bounding box center [417, 187] width 13 height 7
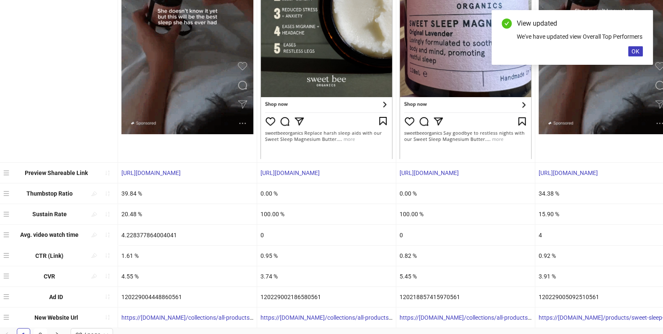
scroll to position [257, 0]
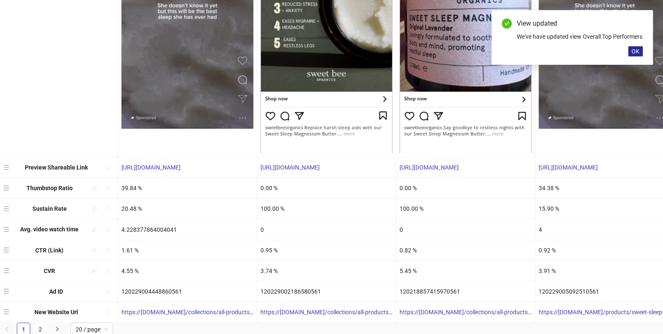
click at [631, 56] on button "OK" at bounding box center [635, 51] width 15 height 10
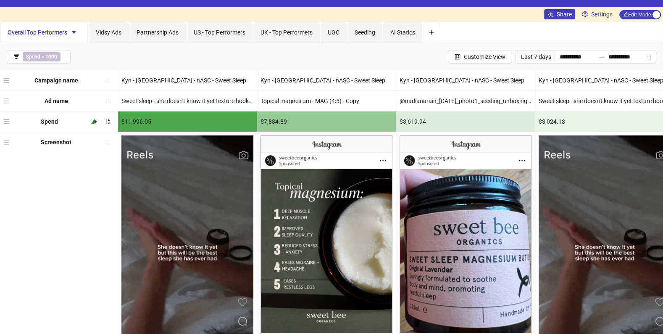
scroll to position [0, 0]
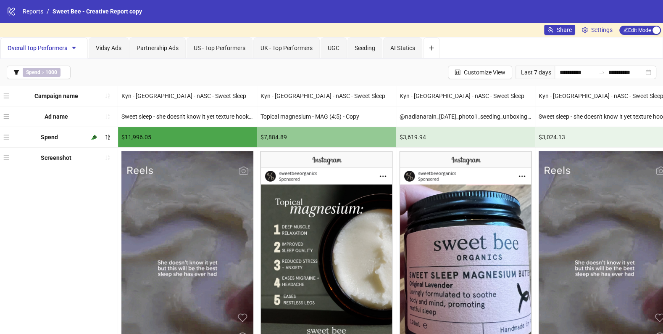
click at [597, 23] on div "Share Settings Edit Mode Edit Mode" at bounding box center [603, 30] width 119 height 14
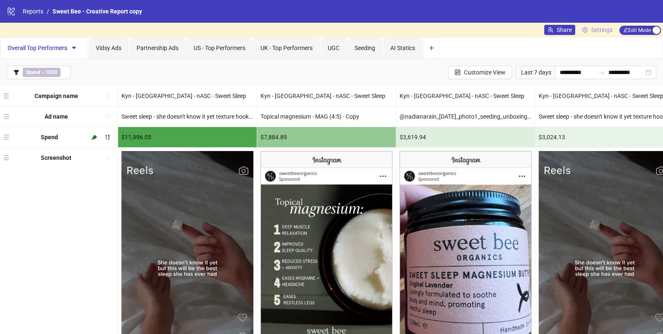
click at [597, 26] on span "Settings" at bounding box center [601, 29] width 21 height 9
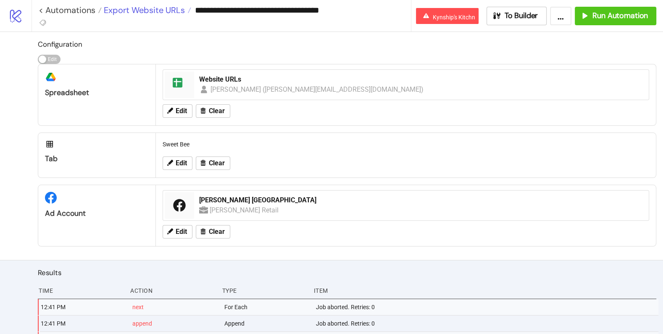
click at [134, 10] on span "Export Website URLs" at bounding box center [143, 10] width 83 height 11
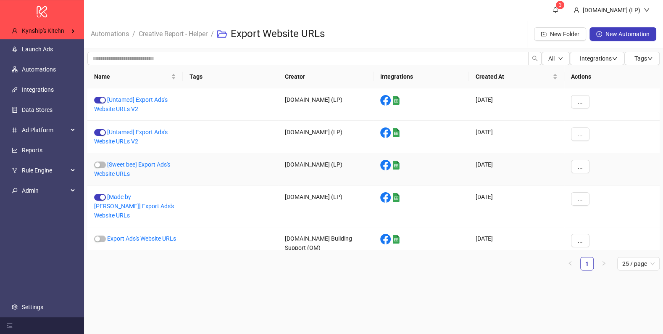
click at [117, 158] on div "[Sweet bee] Export Ads's Website URLs" at bounding box center [134, 169] width 95 height 32
click at [117, 164] on link "[Sweet bee] Export Ads's Website URLs" at bounding box center [132, 169] width 76 height 16
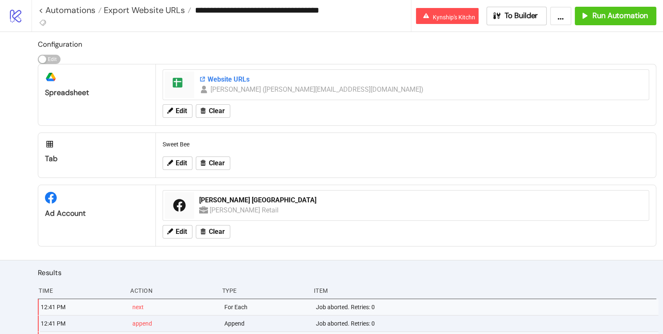
click at [245, 77] on div "Website URLs" at bounding box center [421, 79] width 444 height 9
click at [150, 9] on span "Export Website URLs" at bounding box center [143, 10] width 83 height 11
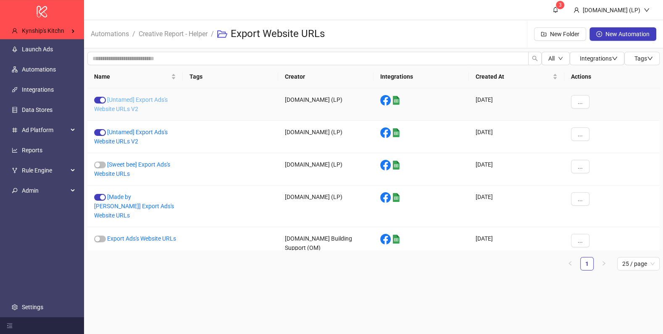
click at [121, 110] on link "[Untamed] Export Ads's Website URLs V2" at bounding box center [131, 104] width 74 height 16
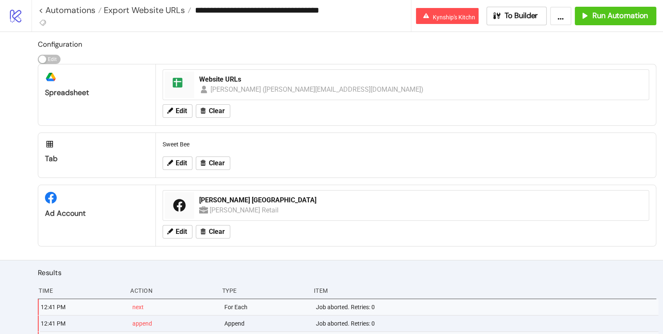
type input "**********"
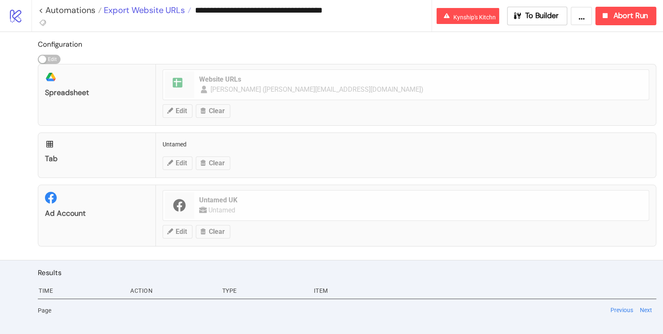
click at [170, 7] on span "Export Website URLs" at bounding box center [143, 10] width 83 height 11
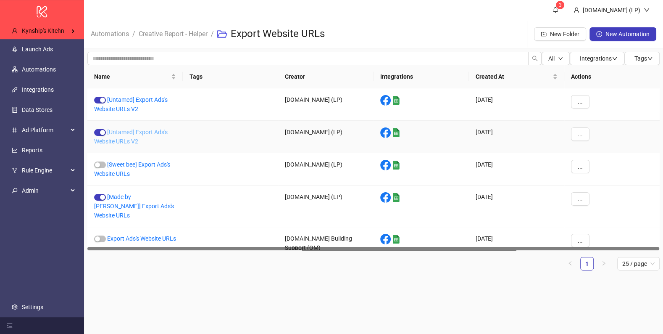
click at [118, 129] on link "[Untamed] Export Ads's Website URLs V2" at bounding box center [131, 137] width 74 height 16
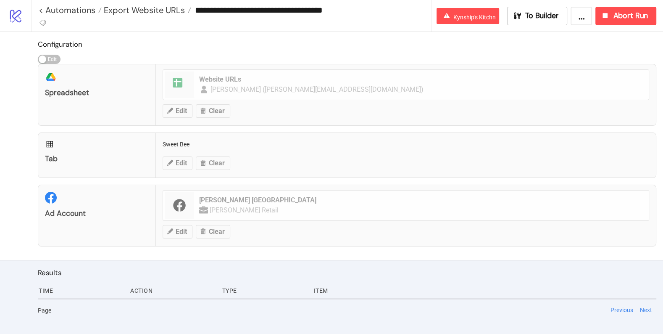
drag, startPoint x: 232, startPoint y: 12, endPoint x: 199, endPoint y: 11, distance: 32.8
click at [199, 11] on input "**********" at bounding box center [311, 10] width 240 height 13
type input "**********"
click at [307, 40] on h2 "Configuration" at bounding box center [347, 44] width 618 height 11
click at [160, 7] on span "Export Website URLs" at bounding box center [143, 10] width 83 height 11
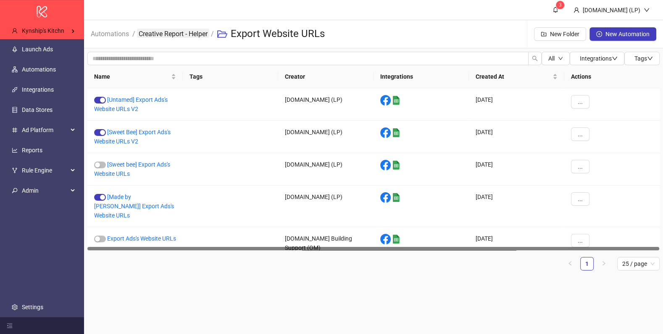
click at [197, 34] on link "Creative Report - Helper" at bounding box center [173, 33] width 72 height 9
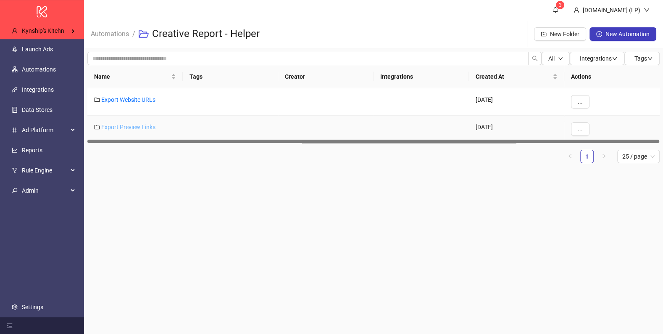
click at [116, 126] on link "Export Preview Links" at bounding box center [128, 127] width 54 height 7
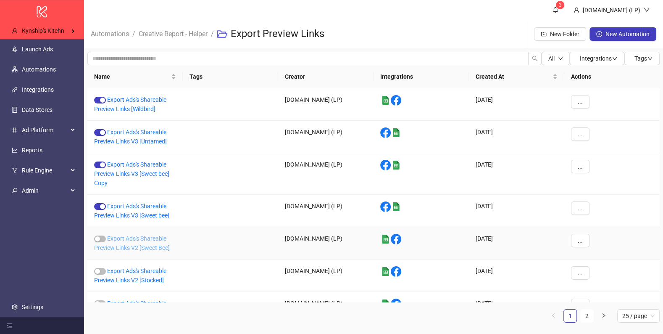
click at [134, 239] on link "Export Ads's Shareable Preview Links V2 [Sweet Bee]" at bounding box center [132, 243] width 76 height 16
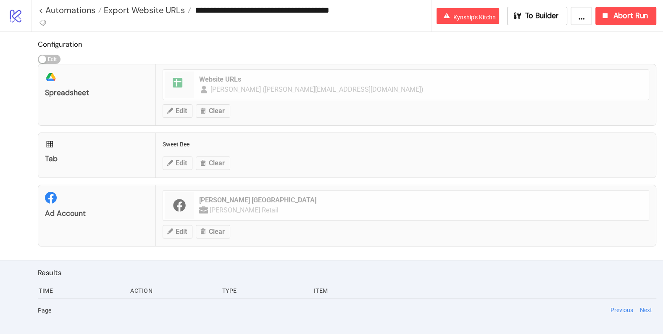
type input "**********"
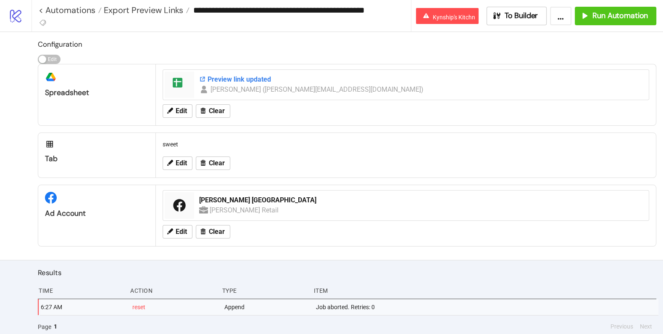
click at [223, 77] on div "Preview link updated" at bounding box center [421, 79] width 444 height 9
click at [153, 9] on span "Export Preview Links" at bounding box center [143, 10] width 82 height 11
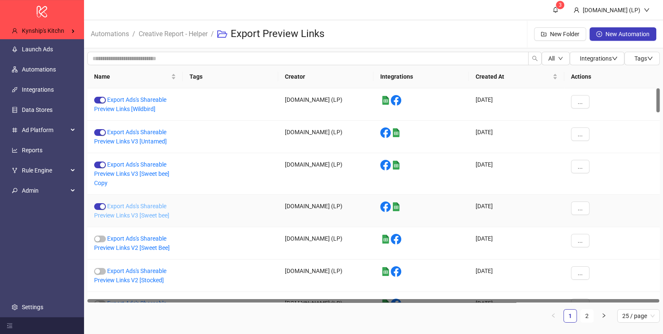
click at [145, 204] on link "Export Ads's Shareable Preview Links V3 [Sweet bee]" at bounding box center [131, 210] width 75 height 16
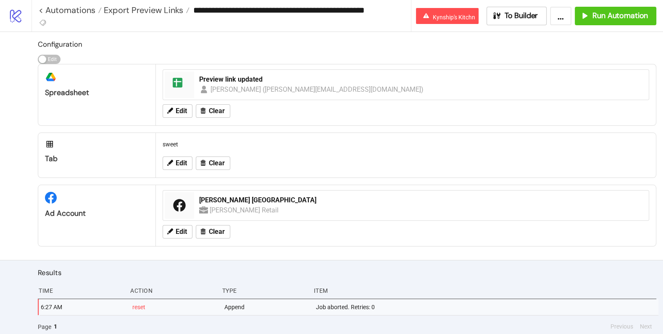
type input "**********"
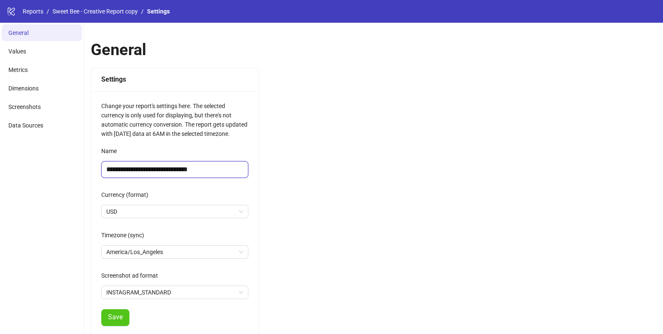
drag, startPoint x: 189, startPoint y: 170, endPoint x: 238, endPoint y: 171, distance: 49.2
click at [238, 171] on input "**********" at bounding box center [174, 169] width 147 height 17
type input "**********"
click at [105, 312] on button "Save" at bounding box center [115, 317] width 28 height 17
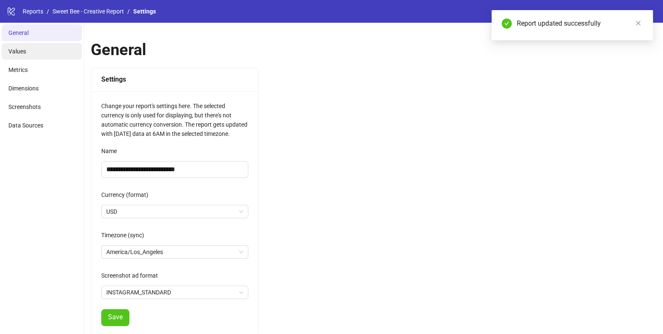
click at [47, 47] on li "Values" at bounding box center [42, 51] width 80 height 17
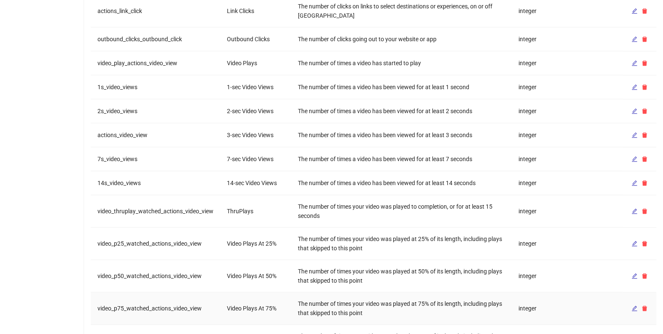
scroll to position [793, 0]
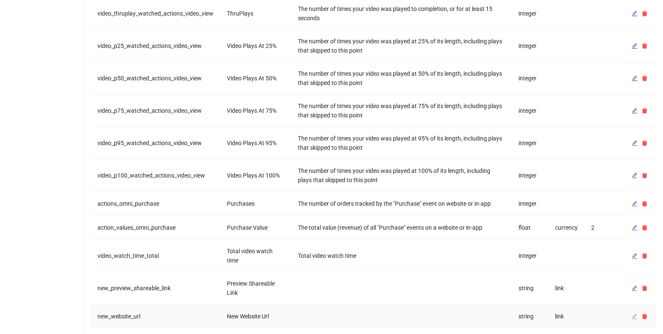
click at [635, 313] on icon "edit" at bounding box center [634, 315] width 5 height 5
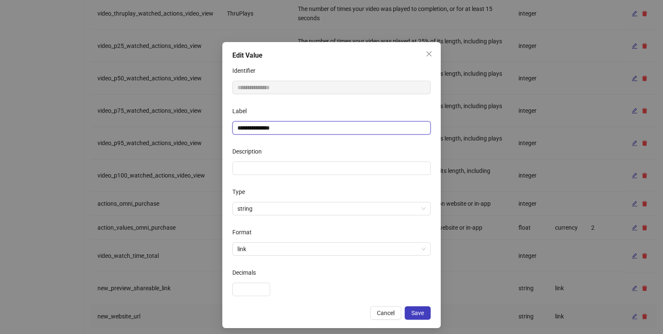
drag, startPoint x: 248, startPoint y: 124, endPoint x: 210, endPoint y: 132, distance: 39.1
click at [210, 132] on div "**********" at bounding box center [331, 167] width 663 height 334
type input "**********"
click at [315, 147] on div "Description" at bounding box center [331, 153] width 198 height 17
click at [412, 306] on button "Save" at bounding box center [418, 312] width 26 height 13
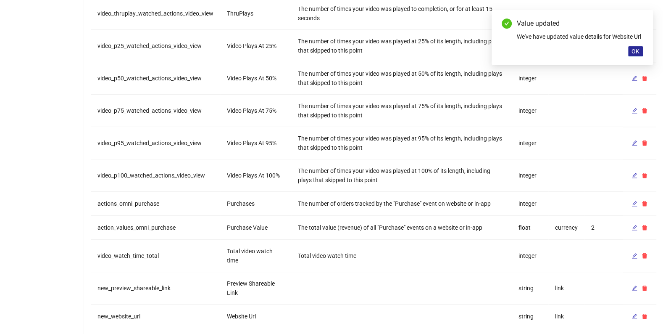
click at [633, 55] on span "OK" at bounding box center [635, 51] width 8 height 7
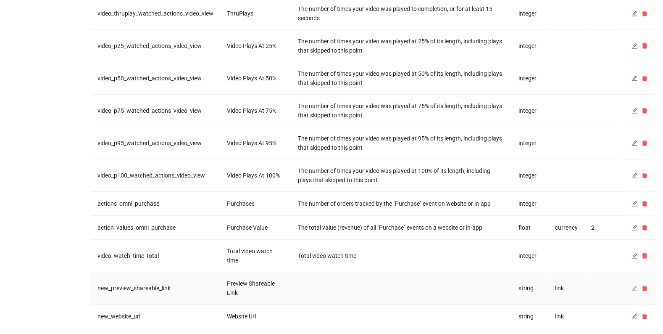
click at [633, 285] on icon "edit" at bounding box center [634, 288] width 6 height 6
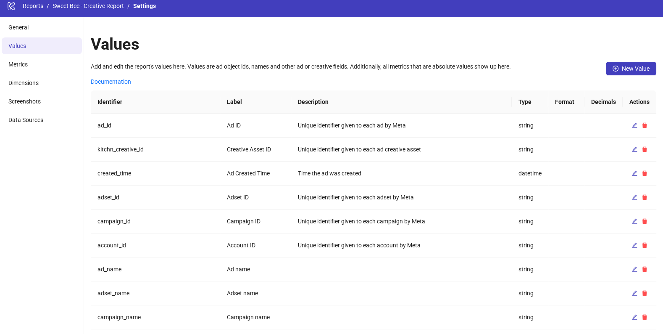
scroll to position [0, 0]
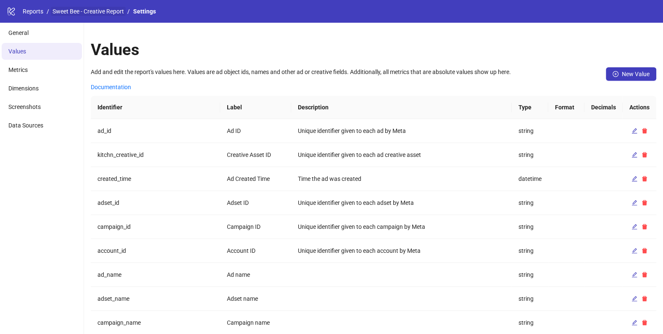
click at [114, 16] on link "Sweet Bee - Creative Report" at bounding box center [88, 11] width 75 height 9
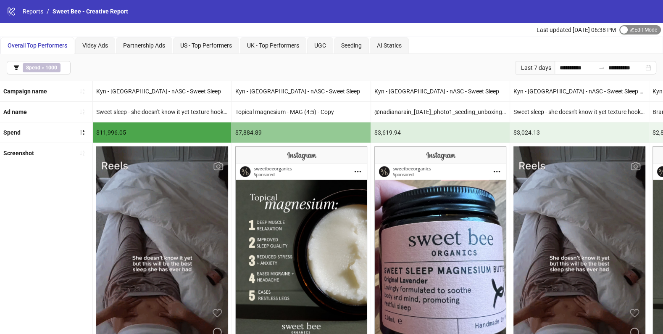
click at [634, 30] on span "Edit Mode Edit Mode" at bounding box center [640, 29] width 42 height 9
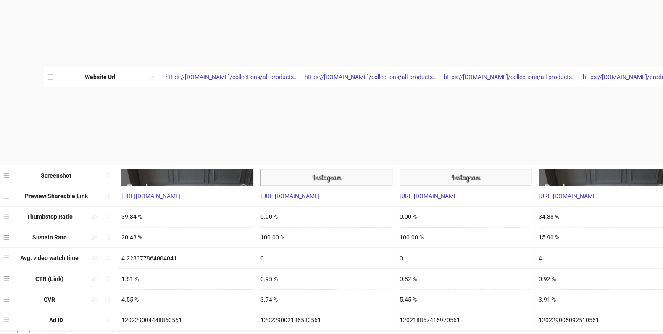
scroll to position [244, 0]
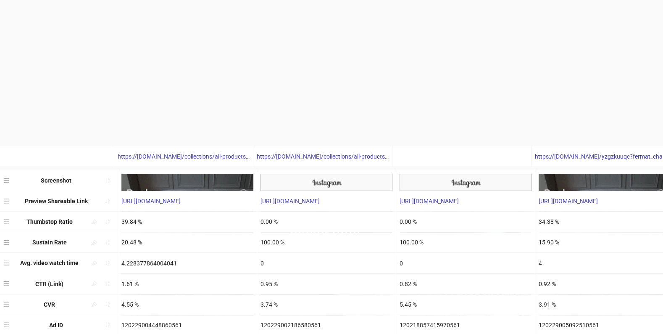
drag, startPoint x: 3, startPoint y: 308, endPoint x: 30, endPoint y: 106, distance: 203.8
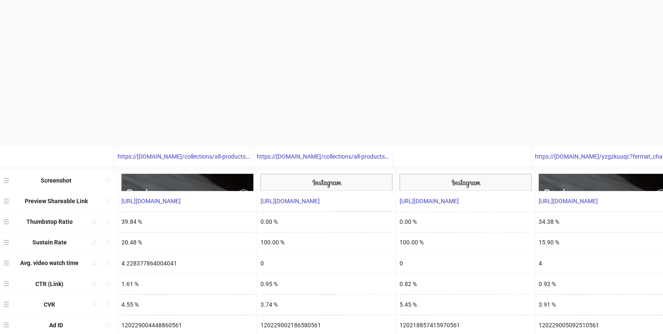
click at [30, 106] on div "Campaign name Kyn - USA - nASC - Sweet Sleep Kyn - USA - nASC - Sweet Sleep Kyn…" at bounding box center [331, 88] width 663 height 493
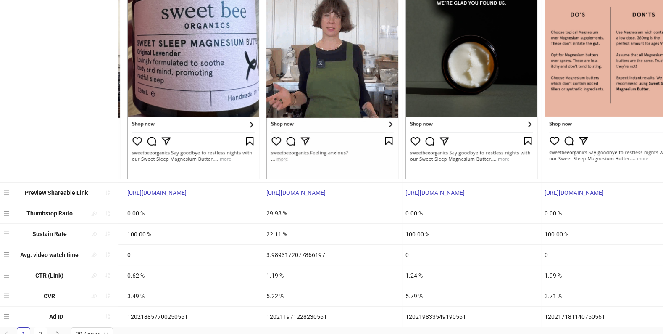
scroll to position [257, 0]
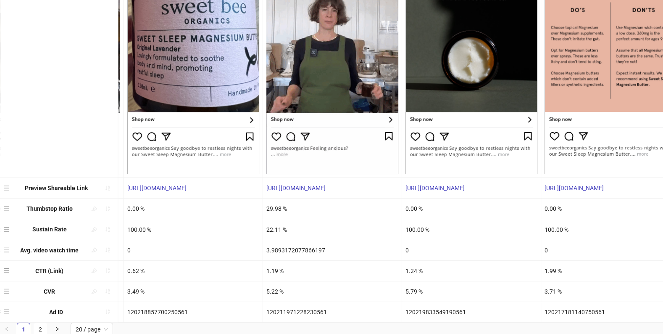
click at [295, 308] on div "120211971228230561" at bounding box center [332, 312] width 139 height 20
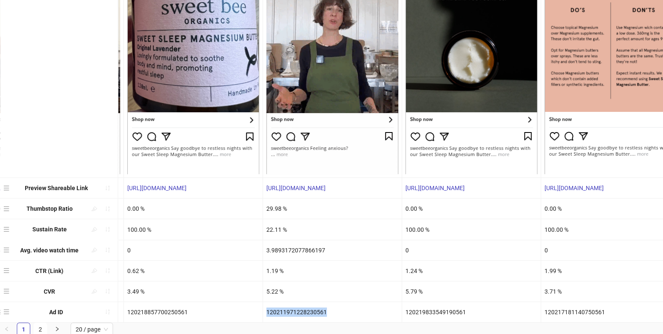
click at [295, 308] on div "120211971228230561" at bounding box center [332, 312] width 139 height 20
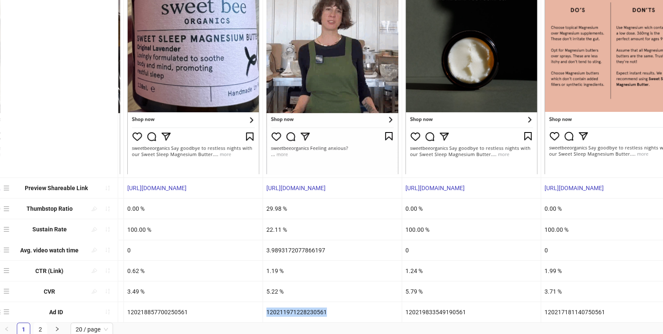
click at [295, 308] on div "120211971228230561" at bounding box center [332, 312] width 139 height 20
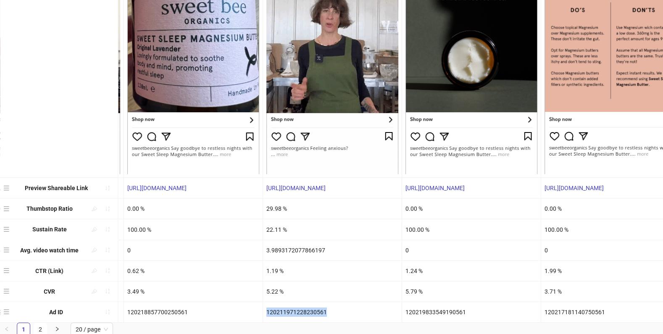
copy div "120211971228230561"
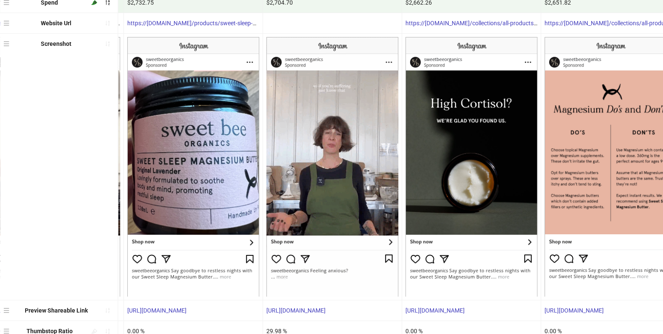
scroll to position [0, 0]
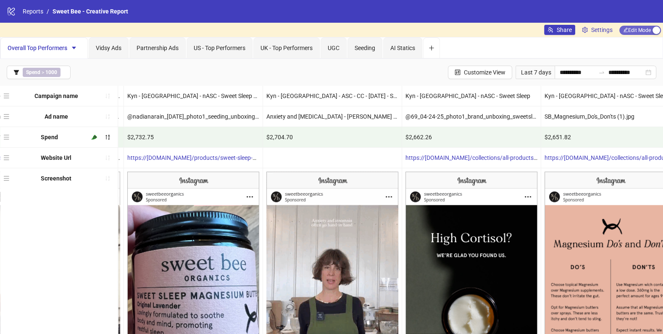
click at [637, 31] on span "Edit Mode Edit Mode" at bounding box center [640, 30] width 42 height 9
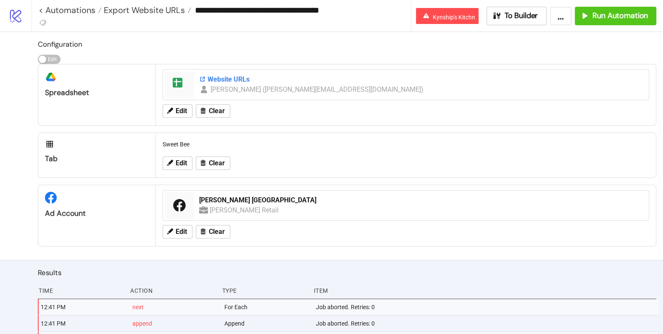
click at [222, 78] on div "Website URLs" at bounding box center [421, 79] width 444 height 9
click at [162, 12] on span "Export Website URLs" at bounding box center [143, 10] width 83 height 11
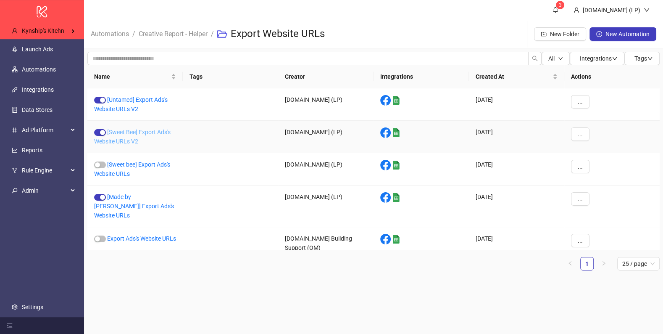
click at [132, 140] on link "[Sweet Bee] Export Ads's Website URLs V2" at bounding box center [132, 137] width 76 height 16
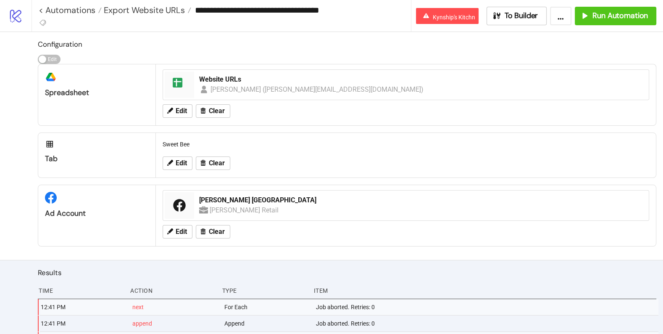
type input "**********"
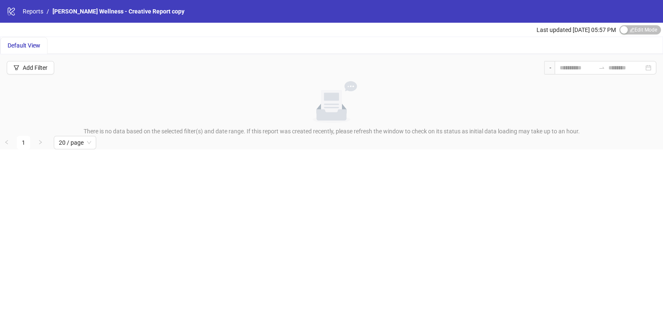
click at [643, 35] on div "Last updated [DATE] 05:57 PM Edit Mode Edit Mode" at bounding box center [599, 30] width 126 height 14
click at [640, 35] on div "Last updated [DATE] 05:57 PM Edit Mode Edit Mode" at bounding box center [599, 30] width 126 height 14
click at [639, 33] on span "Edit Mode Edit Mode" at bounding box center [640, 29] width 42 height 9
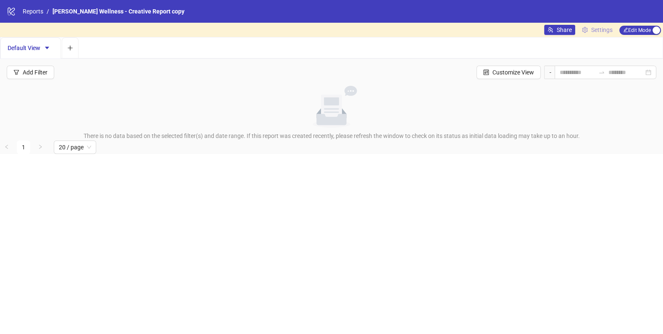
click at [600, 29] on span "Settings" at bounding box center [601, 29] width 21 height 9
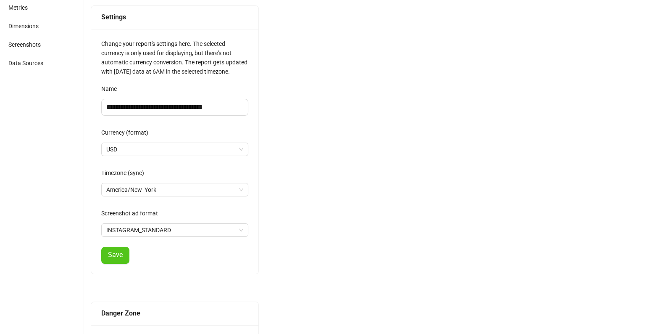
scroll to position [116, 0]
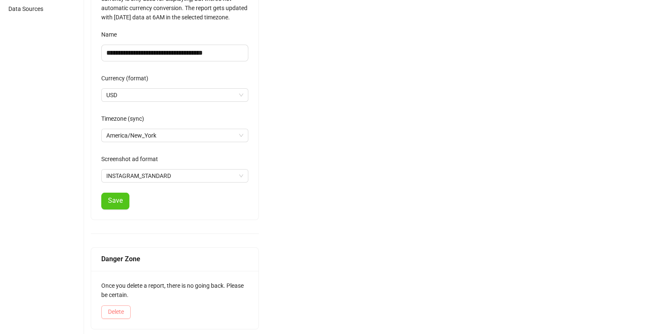
click at [121, 310] on span "Delete" at bounding box center [116, 311] width 16 height 7
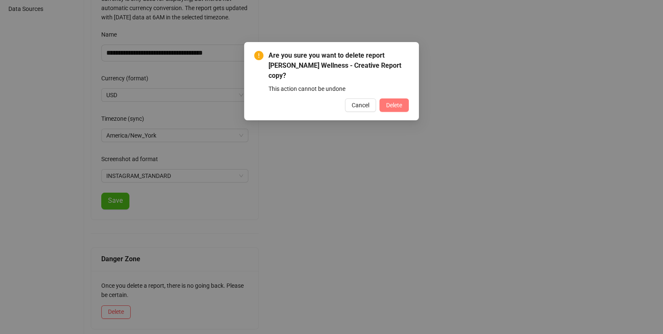
click at [404, 98] on button "Delete" at bounding box center [393, 104] width 29 height 13
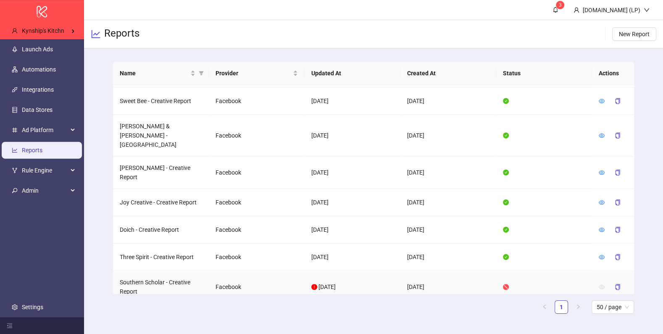
scroll to position [663, 0]
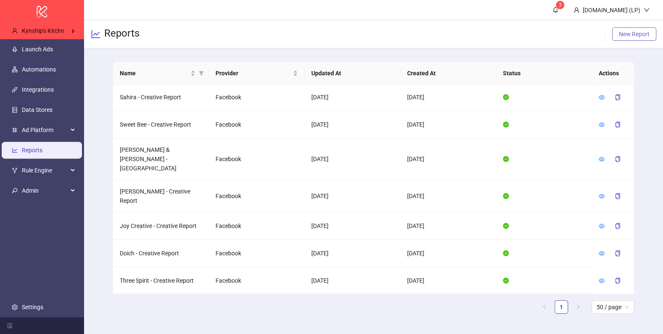
click at [635, 37] on span "New Report" at bounding box center [634, 34] width 31 height 7
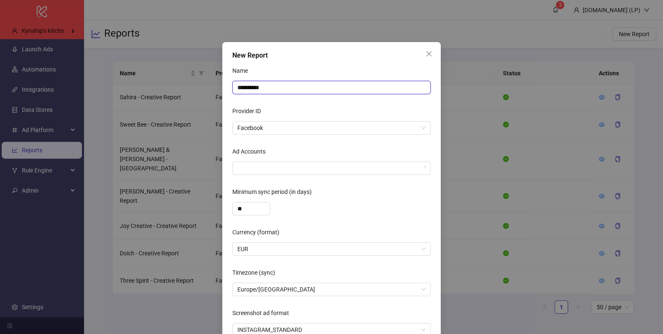
click at [334, 92] on input "**********" at bounding box center [331, 87] width 198 height 13
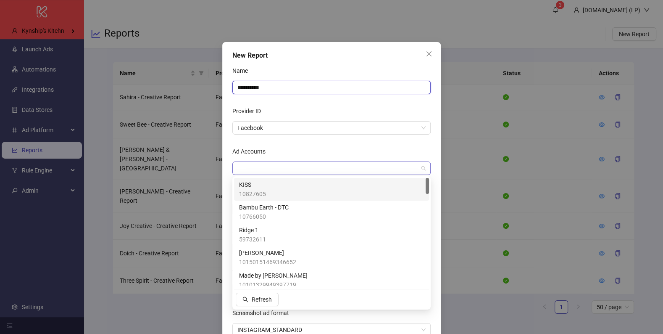
click at [258, 171] on div at bounding box center [327, 168] width 186 height 12
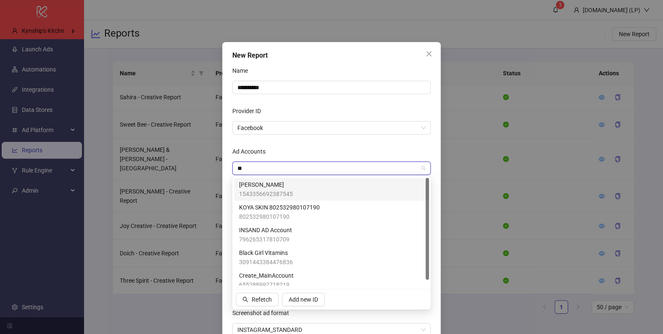
type input "***"
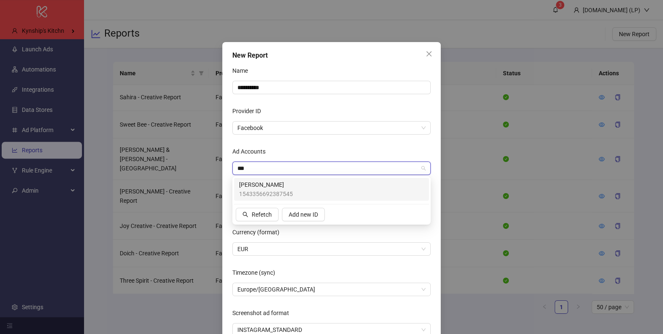
click at [260, 181] on span "[PERSON_NAME]" at bounding box center [266, 184] width 54 height 9
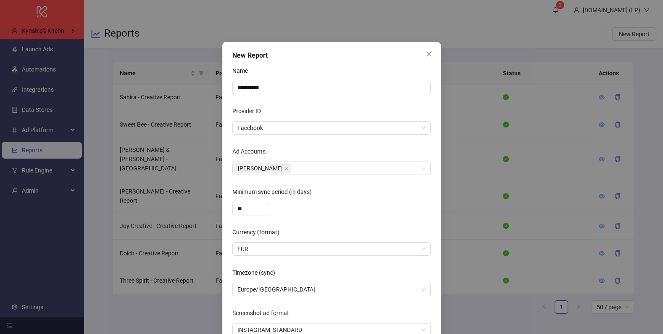
click at [292, 148] on div "Ad Accounts" at bounding box center [331, 153] width 198 height 17
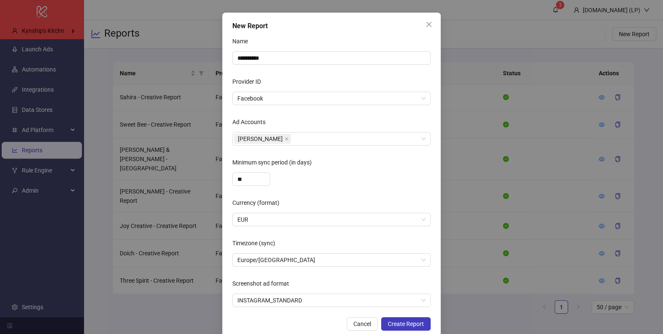
scroll to position [44, 0]
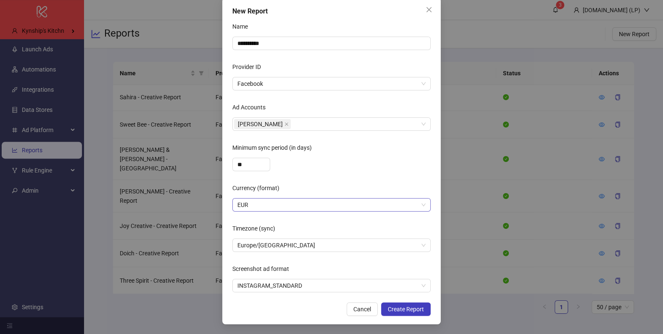
click at [298, 203] on span "EUR" at bounding box center [331, 204] width 188 height 13
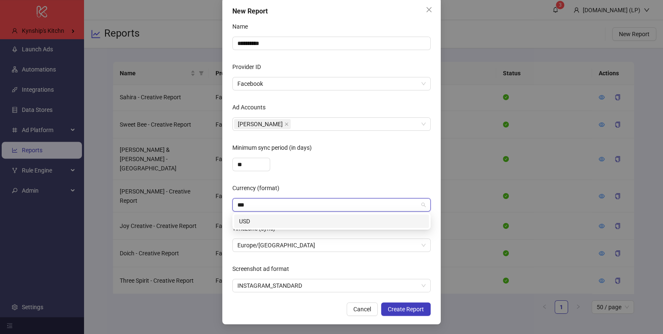
type input "***"
click at [288, 213] on div "USD USD" at bounding box center [331, 221] width 198 height 17
click at [284, 218] on div "USD" at bounding box center [331, 220] width 185 height 9
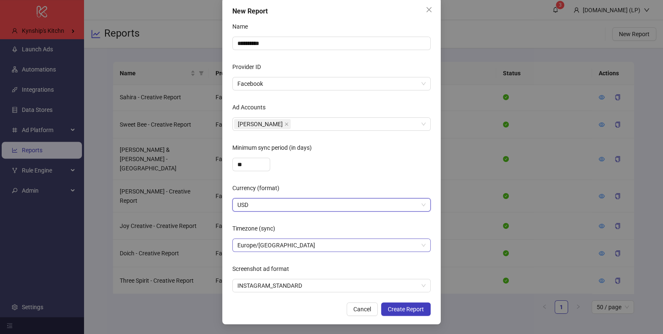
click at [260, 245] on span "Europe/[GEOGRAPHIC_DATA]" at bounding box center [331, 245] width 188 height 13
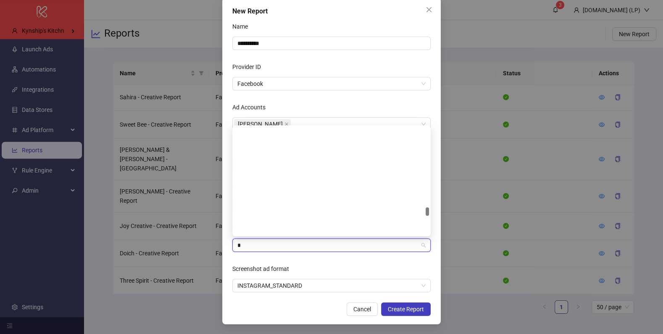
scroll to position [1385, 0]
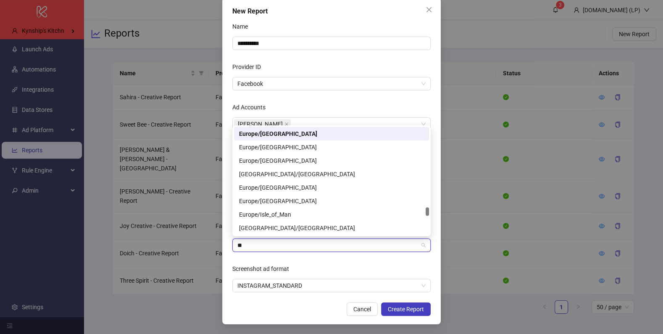
type input "***"
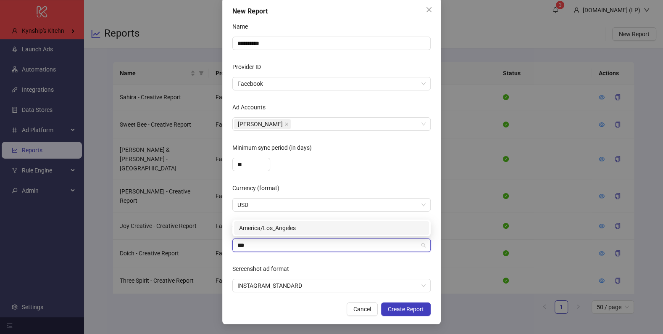
scroll to position [0, 0]
click at [257, 228] on div "America/Los_Angeles" at bounding box center [331, 227] width 185 height 9
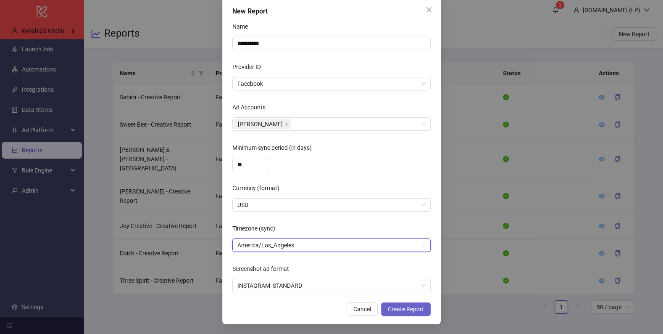
click at [390, 308] on span "Create Report" at bounding box center [406, 308] width 36 height 7
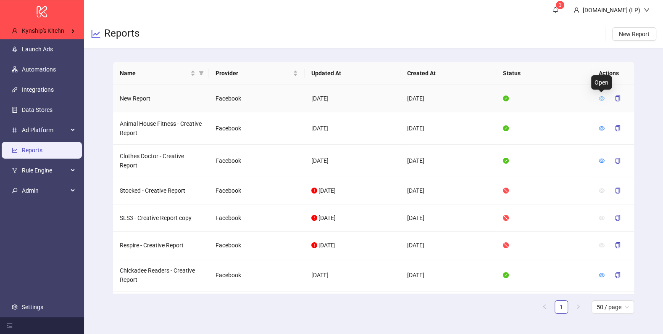
click at [604, 99] on icon "eye" at bounding box center [602, 98] width 6 height 6
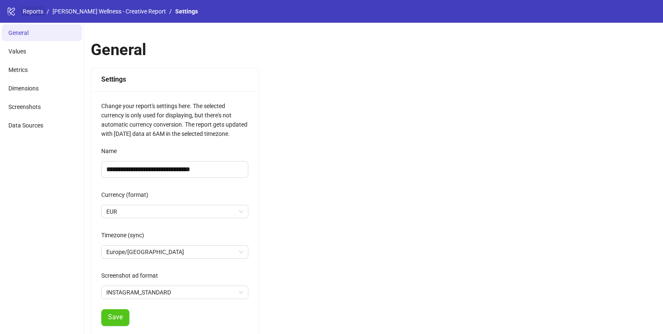
click at [36, 10] on link "Reports" at bounding box center [33, 11] width 24 height 9
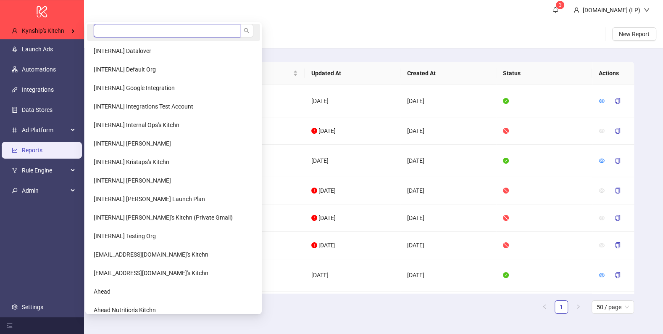
click at [142, 27] on input "search" at bounding box center [167, 30] width 147 height 13
type input "*****"
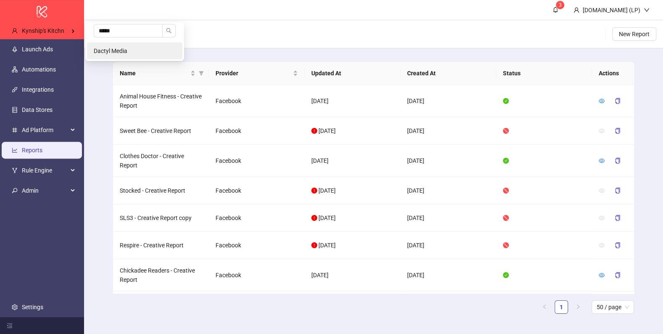
click at [119, 54] on li "Dactyl Media" at bounding box center [134, 50] width 95 height 17
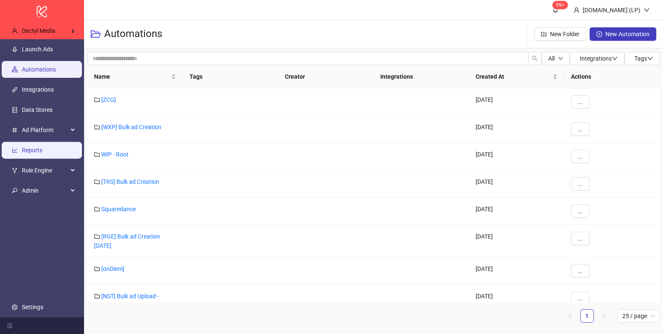
click at [35, 152] on link "Reports" at bounding box center [32, 150] width 21 height 7
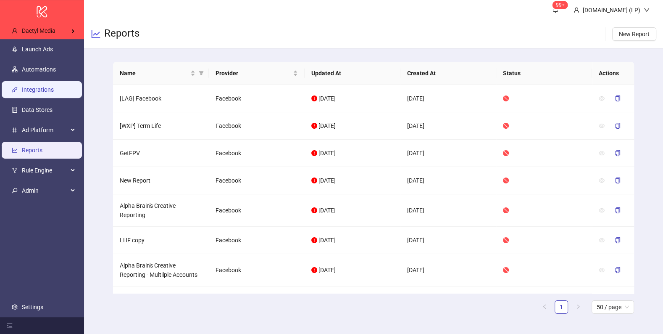
click at [37, 88] on link "Integrations" at bounding box center [38, 89] width 32 height 7
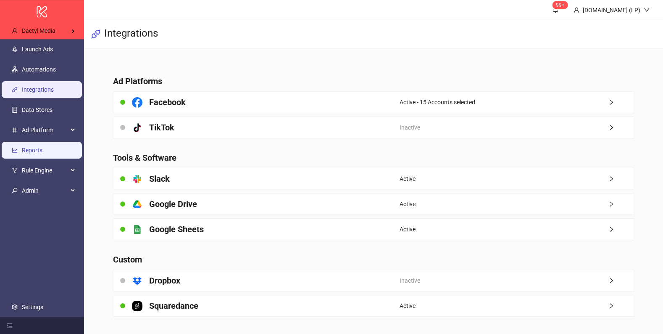
click at [29, 151] on link "Reports" at bounding box center [32, 150] width 21 height 7
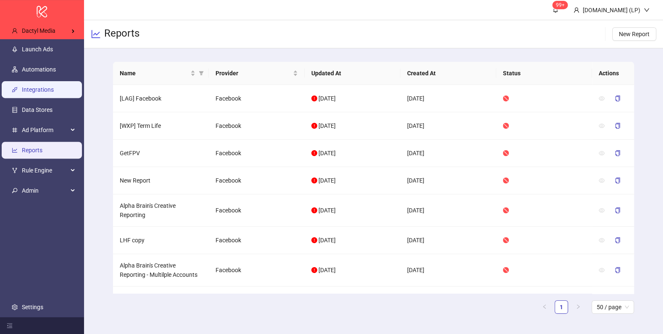
click at [53, 88] on link "Integrations" at bounding box center [38, 89] width 32 height 7
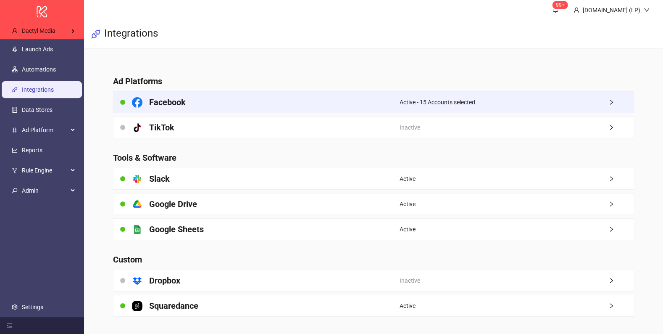
click at [160, 101] on h4 "Facebook" at bounding box center [167, 102] width 37 height 12
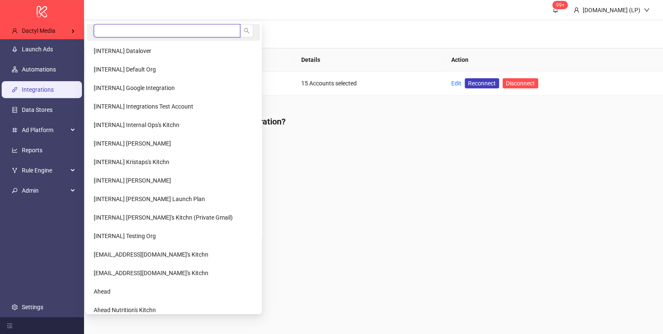
click at [104, 28] on input "search" at bounding box center [167, 30] width 147 height 13
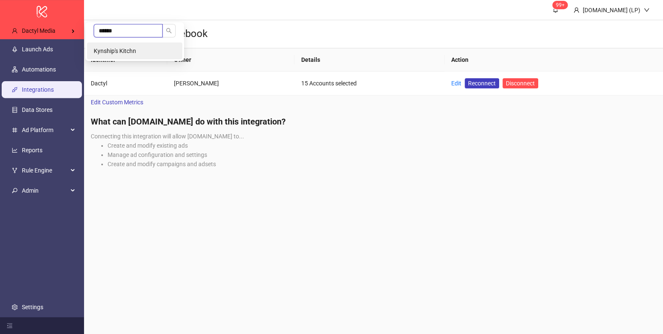
type input "******"
click at [123, 47] on span "Kynship's Kitchn" at bounding box center [115, 50] width 42 height 7
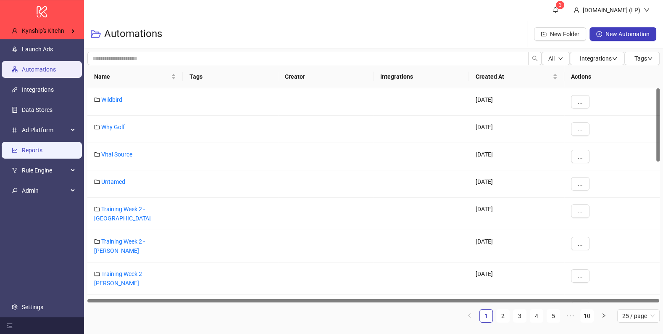
click at [42, 147] on link "Reports" at bounding box center [32, 150] width 21 height 7
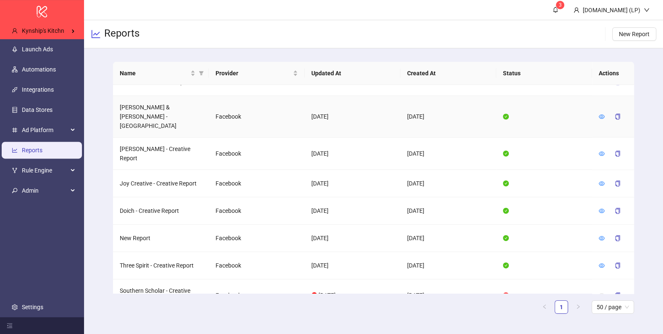
scroll to position [707, 0]
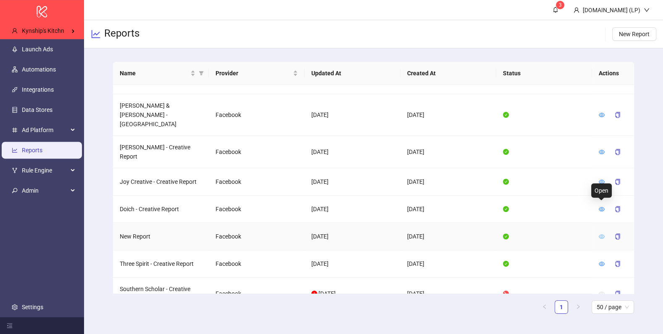
click at [599, 233] on icon "eye" at bounding box center [602, 236] width 6 height 6
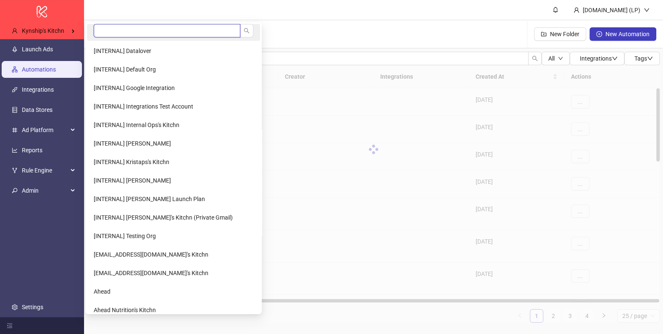
click at [137, 28] on input "search" at bounding box center [167, 30] width 147 height 13
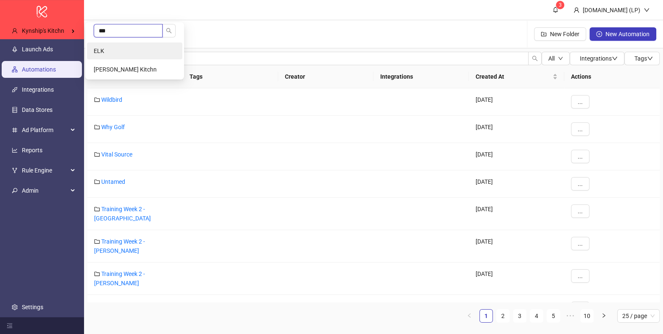
type input "***"
click at [103, 56] on li "ELK" at bounding box center [134, 50] width 95 height 17
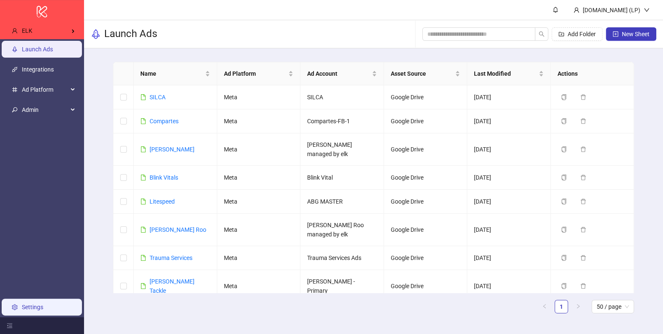
click at [42, 304] on link "Settings" at bounding box center [32, 306] width 21 height 7
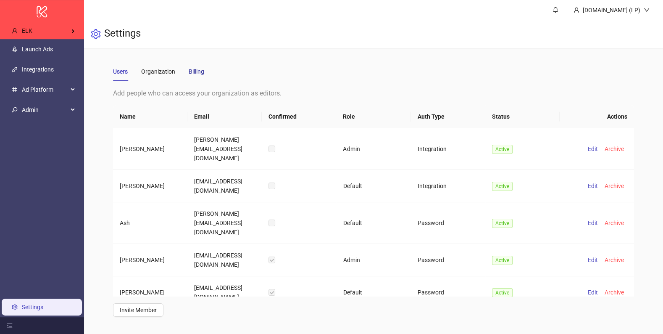
click at [198, 68] on div "Billing" at bounding box center [197, 71] width 16 height 9
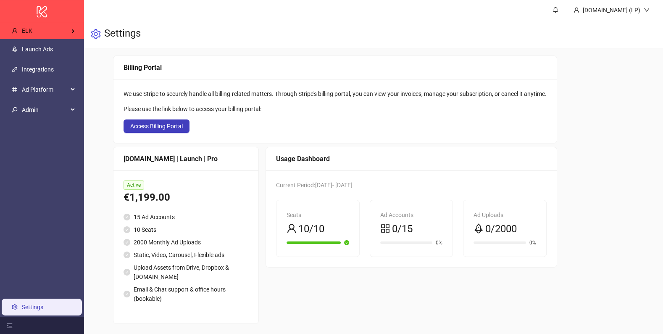
scroll to position [34, 0]
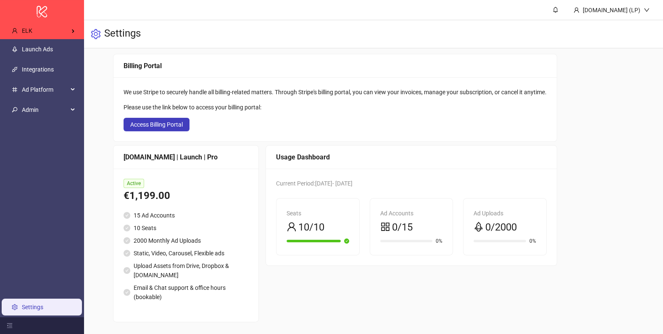
click at [34, 310] on link "Settings" at bounding box center [32, 306] width 21 height 7
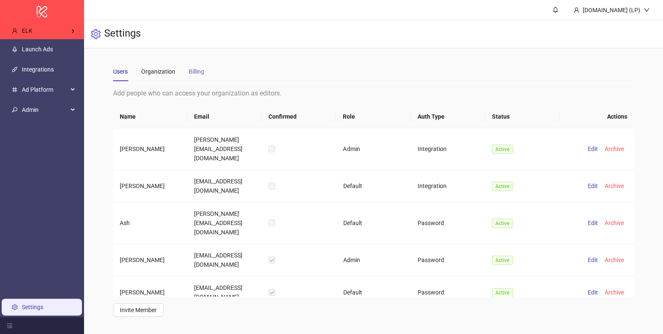
click at [194, 65] on div "Billing" at bounding box center [197, 71] width 16 height 19
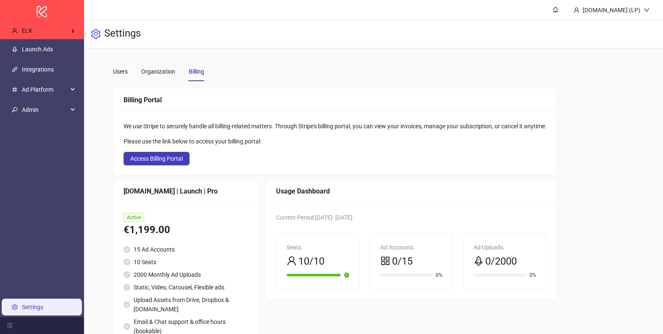
scroll to position [34, 0]
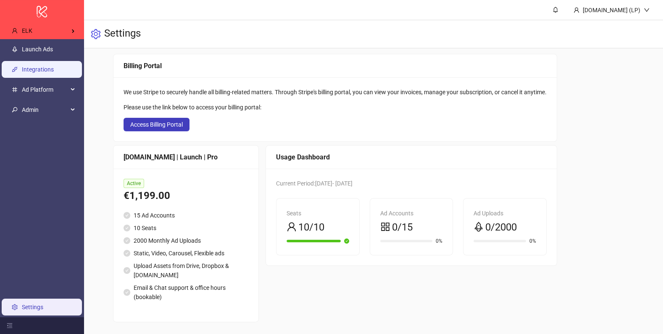
click at [46, 66] on link "Integrations" at bounding box center [38, 69] width 32 height 7
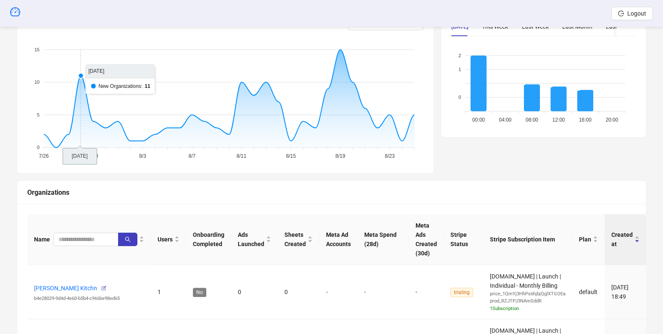
scroll to position [160, 0]
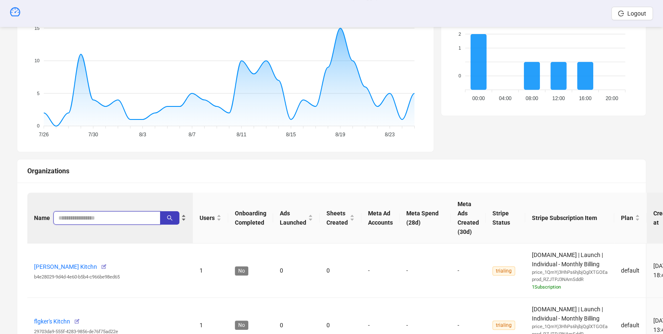
click at [60, 214] on input "search" at bounding box center [103, 217] width 90 height 9
type input "***"
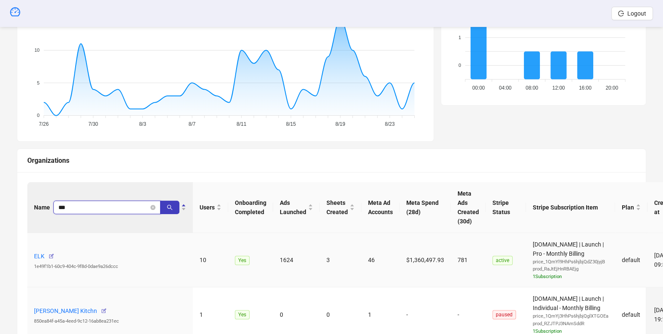
scroll to position [171, 19]
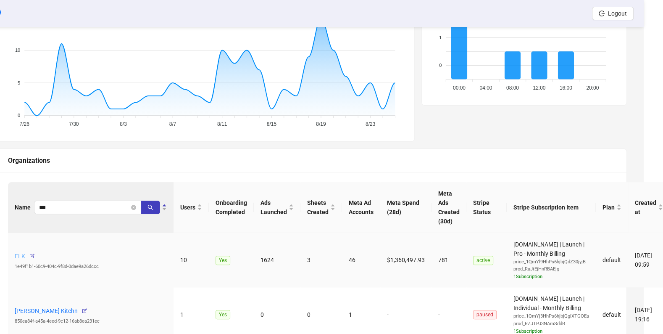
click at [14, 255] on div "Sales Dashboard America/Bogota New Today 5 +400% from previous day This Week 46…" at bounding box center [311, 127] width 649 height 523
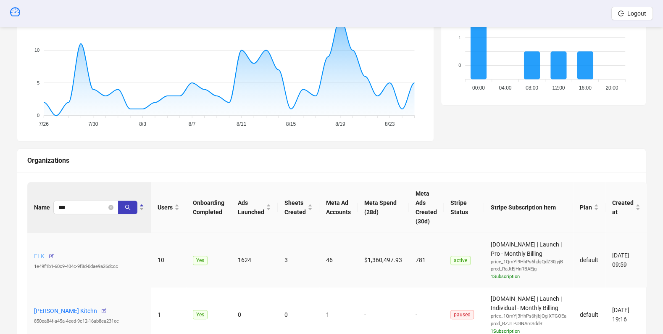
click at [36, 255] on link "ELK" at bounding box center [39, 255] width 11 height 7
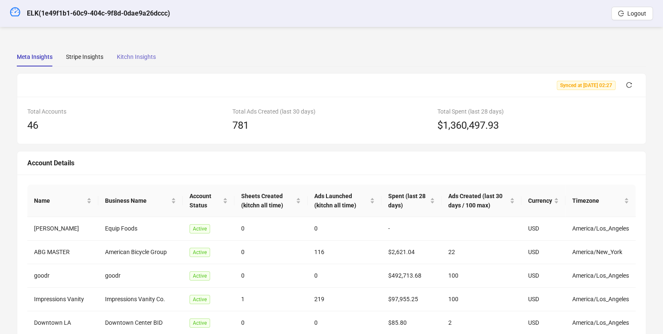
click at [129, 49] on div "Kitchn Insights" at bounding box center [136, 56] width 39 height 19
